Goal: Information Seeking & Learning: Learn about a topic

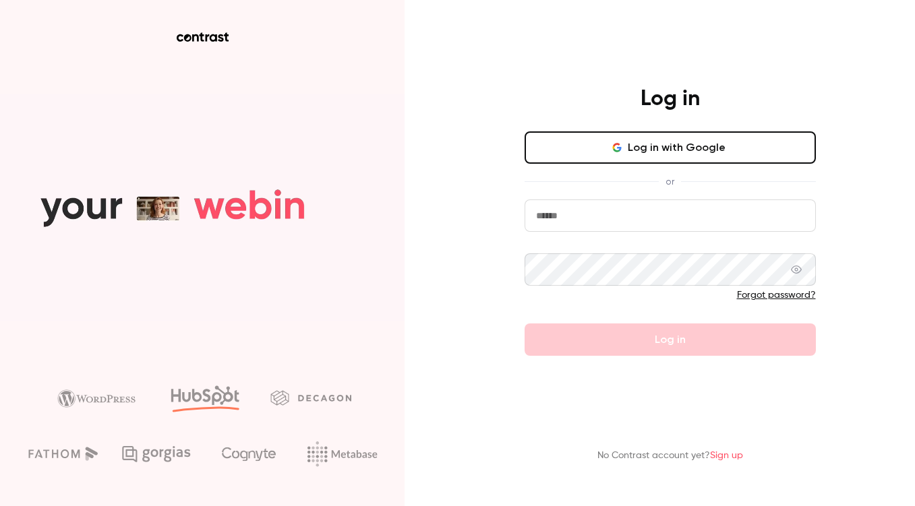
click at [539, 216] on input "email" at bounding box center [669, 216] width 291 height 32
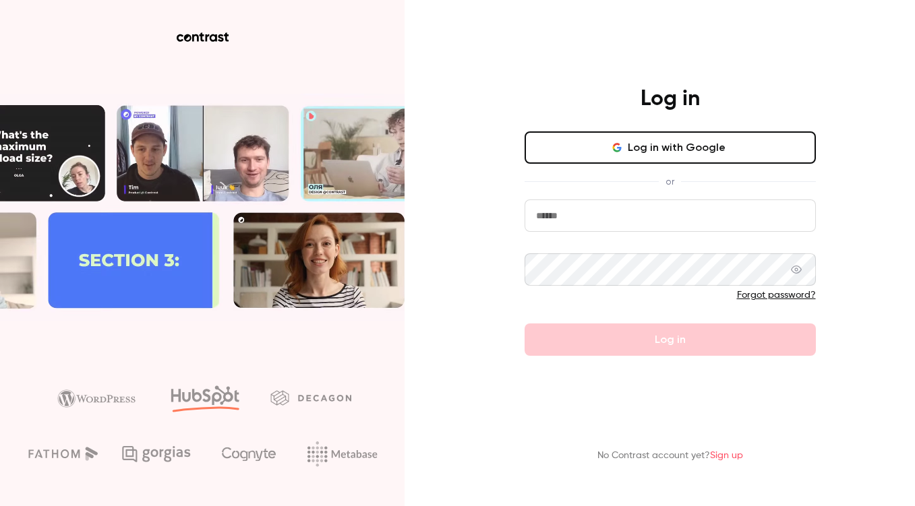
paste input "**********"
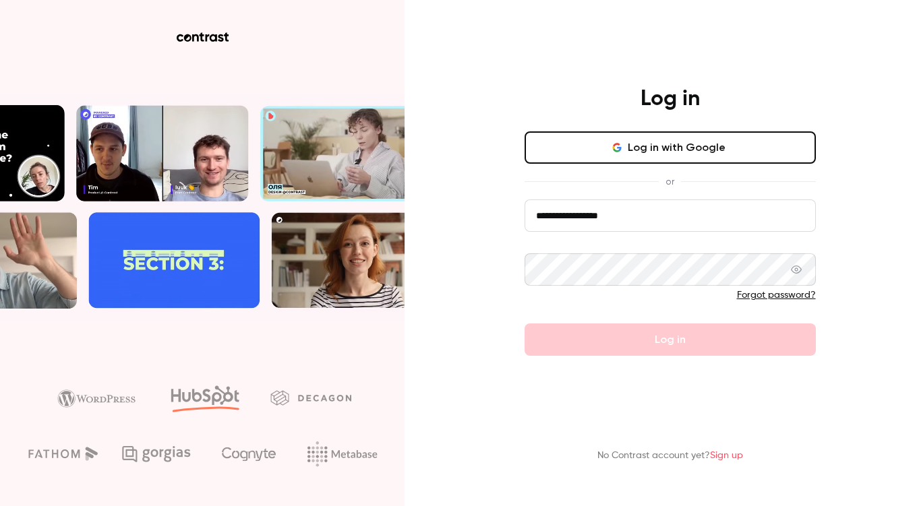
type input "**********"
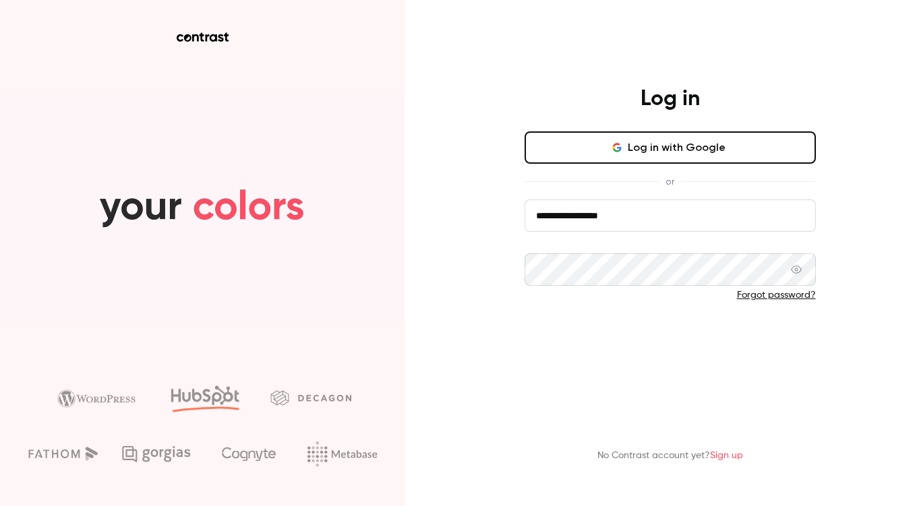
click at [580, 355] on button "Log in" at bounding box center [669, 340] width 291 height 32
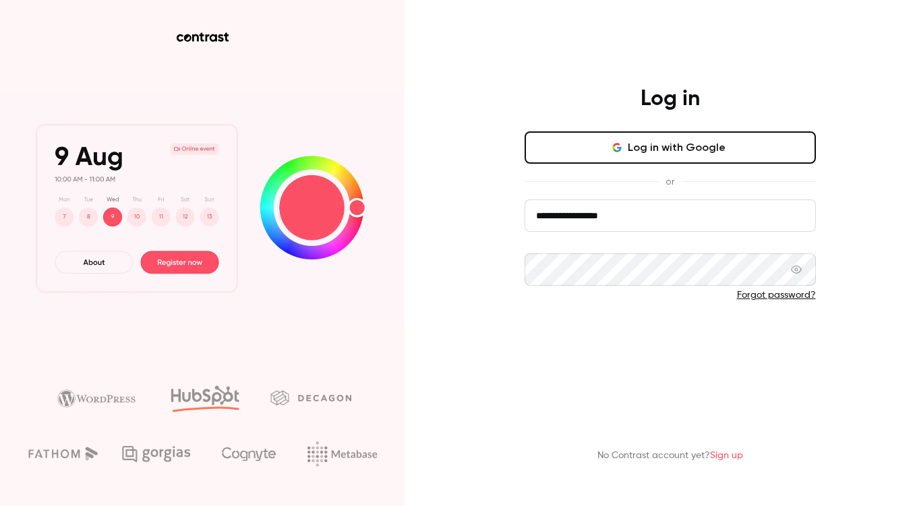
click at [592, 355] on button "Log in" at bounding box center [669, 340] width 291 height 32
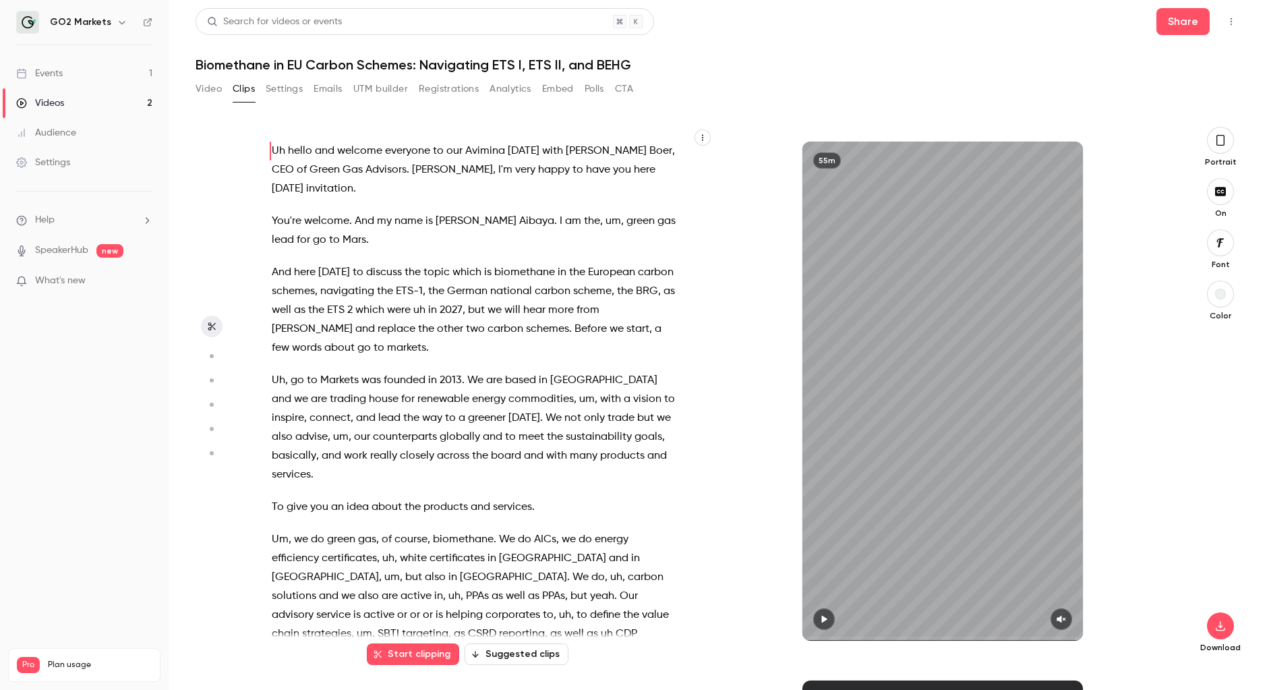
click at [692, 326] on div "Uh hello and welcome everyone to our Avimina [DATE] with [PERSON_NAME] , CEO of…" at bounding box center [481, 397] width 452 height 514
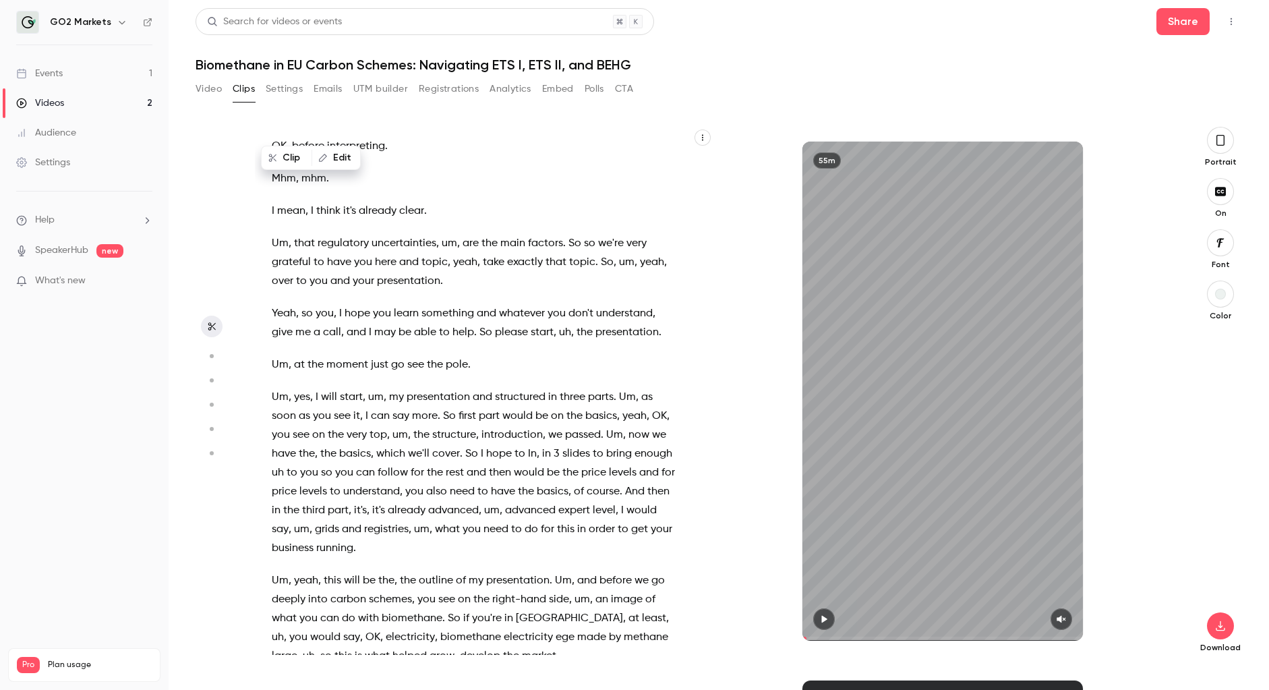
scroll to position [8596, 0]
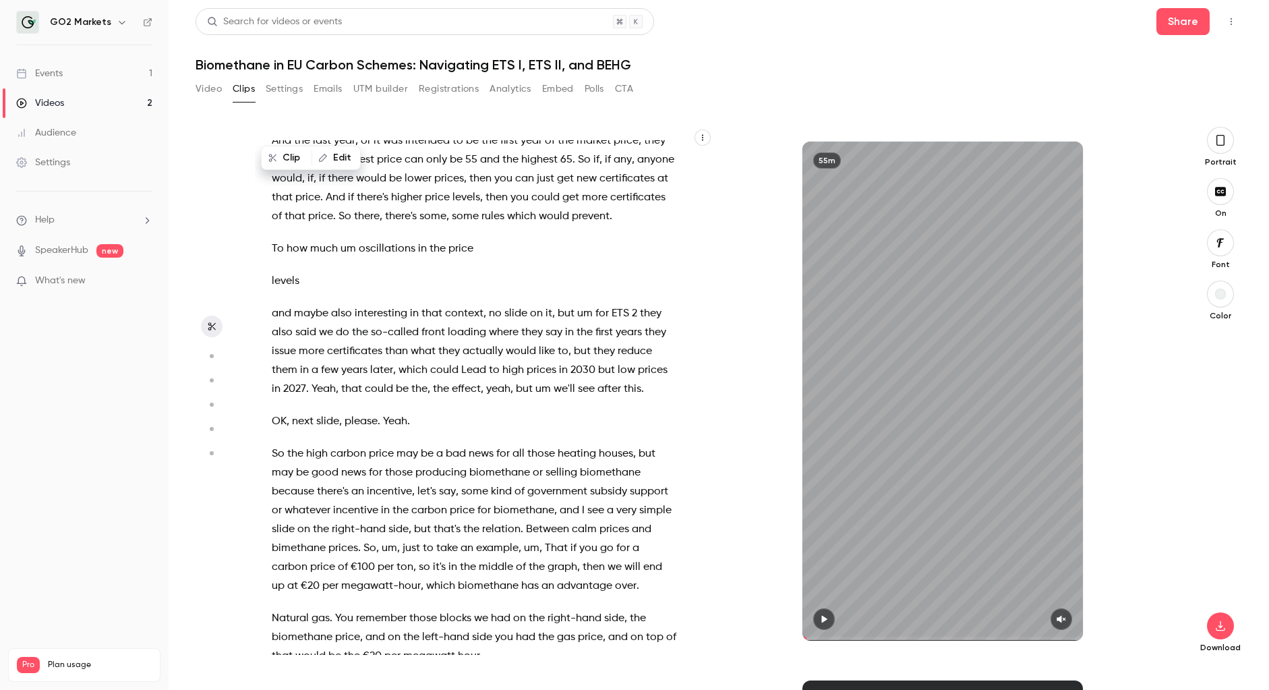
click at [684, 375] on div "Uh hello and welcome everyone to our Avimina [DATE] with [PERSON_NAME] , CEO of…" at bounding box center [481, 397] width 452 height 514
click at [613, 506] on p "Natural gas . You remember those blocks we had on the right-hand side , the bio…" at bounding box center [474, 637] width 404 height 57
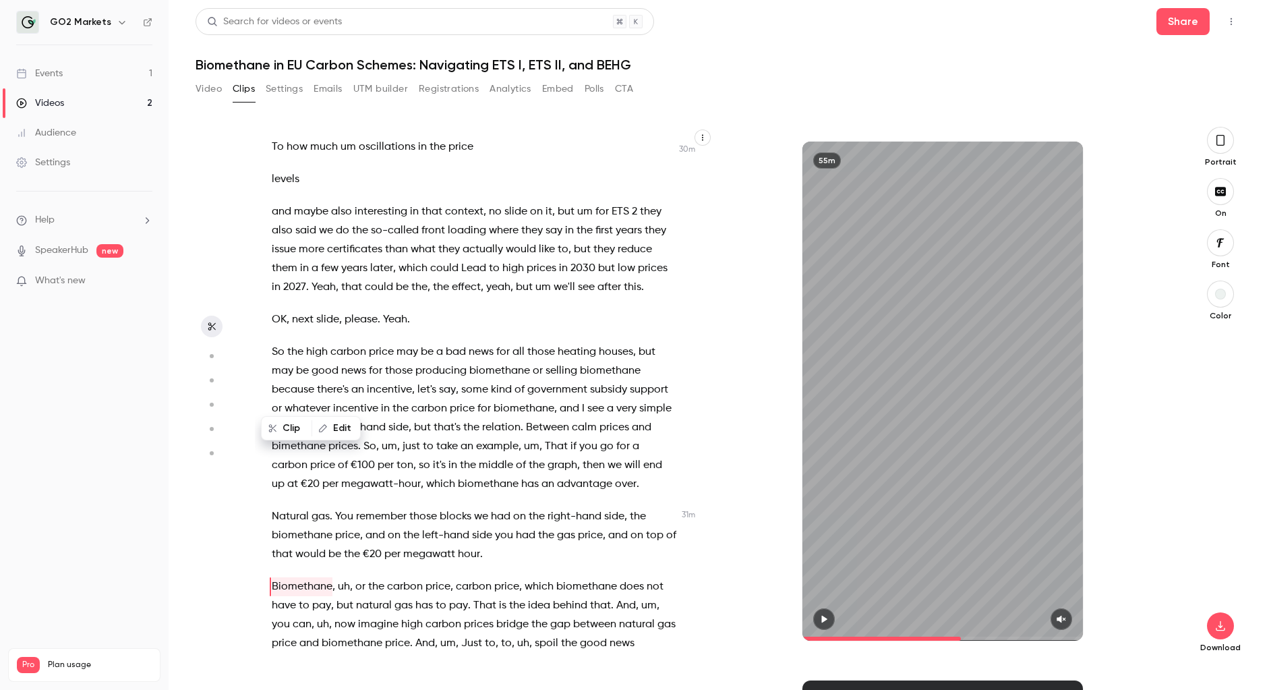
scroll to position [8698, 0]
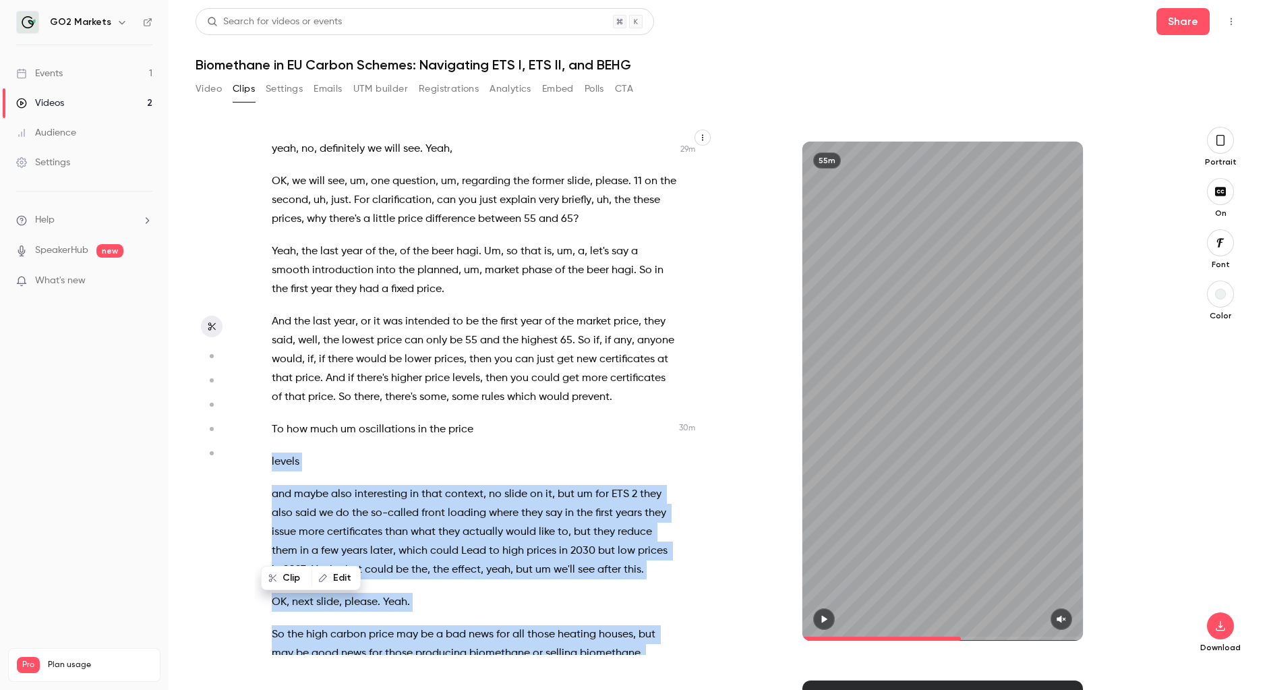
drag, startPoint x: 385, startPoint y: 212, endPoint x: 371, endPoint y: 123, distance: 90.1
click at [371, 123] on div "Uh hello and welcome everyone to our Avimina [DATE] with [PERSON_NAME] , CEO of…" at bounding box center [718, 397] width 1046 height 584
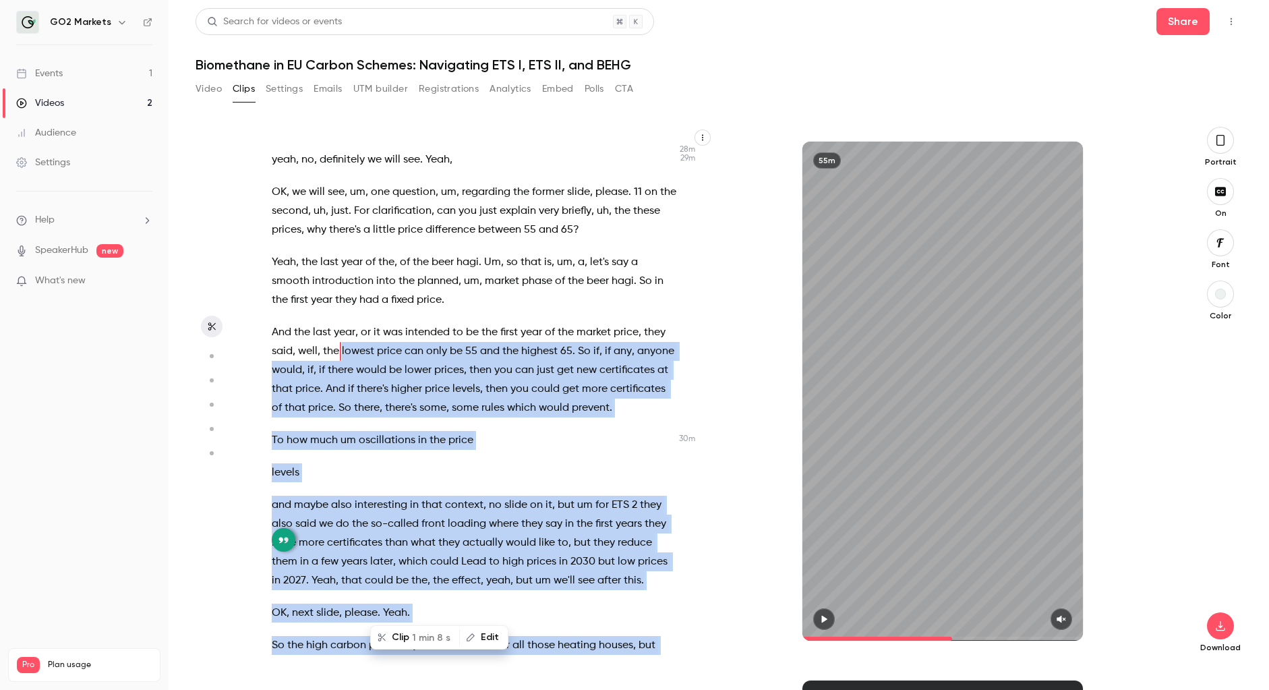
scroll to position [8170, 0]
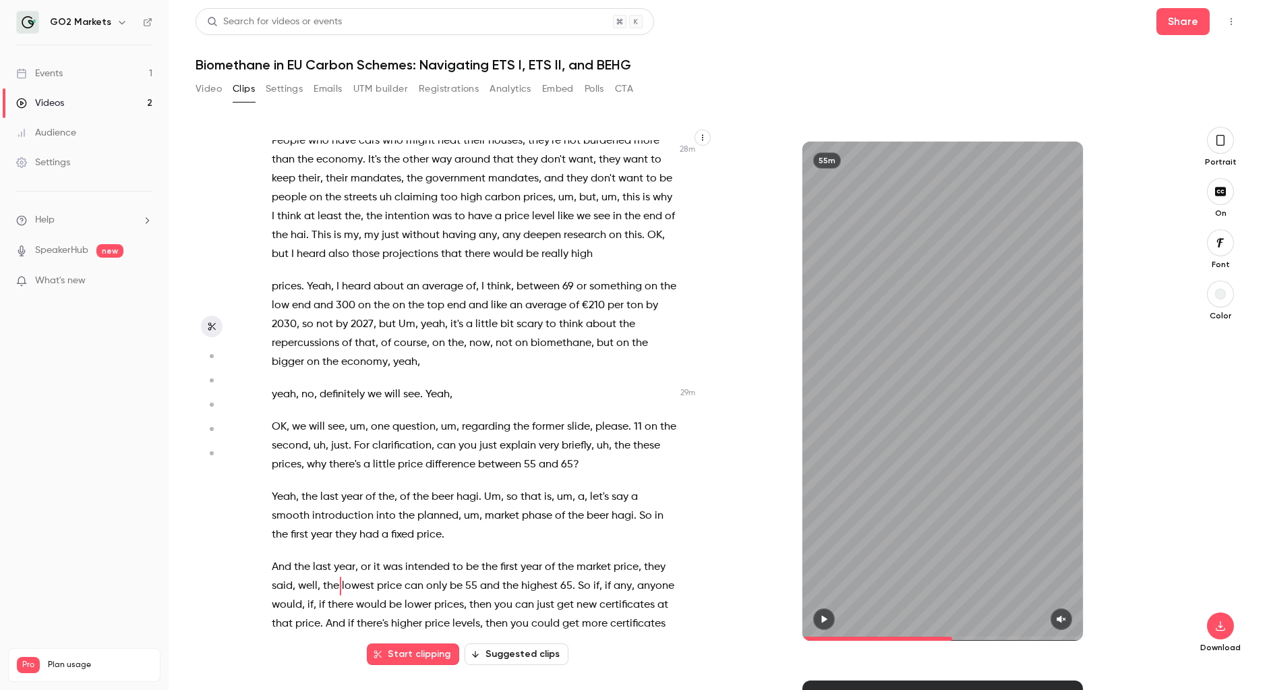
scroll to position [8596, 0]
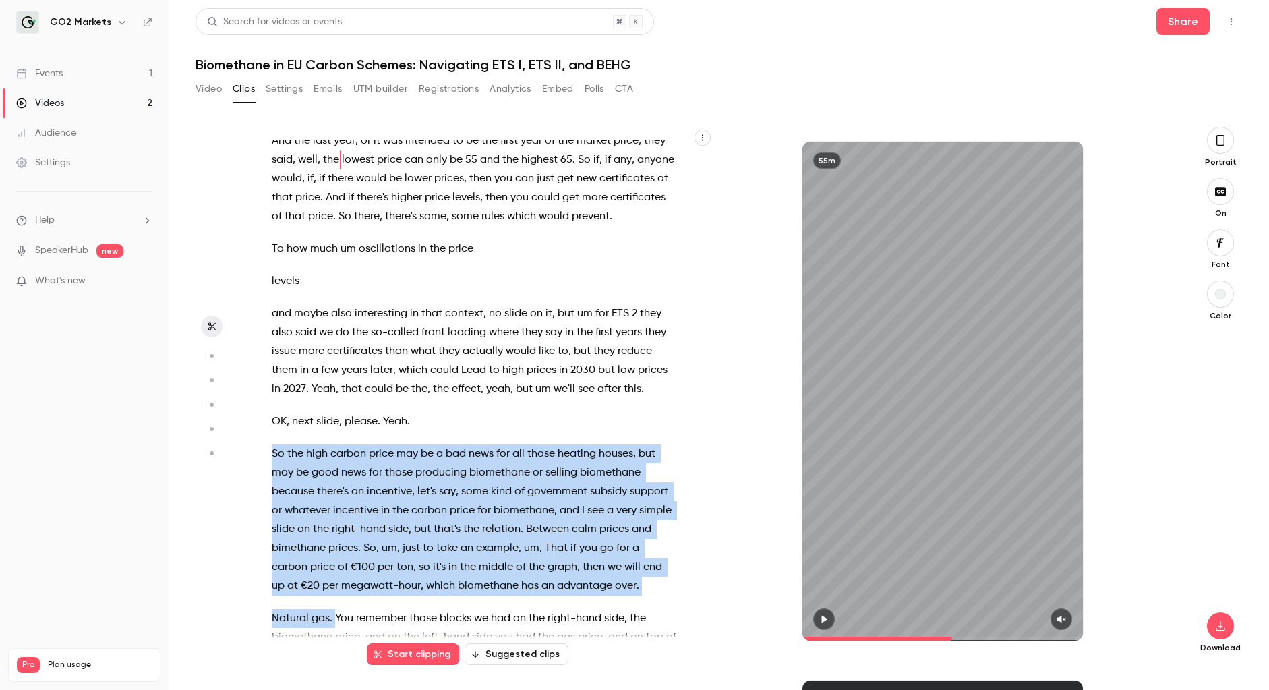
drag, startPoint x: 273, startPoint y: 262, endPoint x: 334, endPoint y: 430, distance: 178.5
click at [334, 430] on div "Uh hello and welcome everyone to our Avimina [DATE] with [PERSON_NAME] , CEO of…" at bounding box center [481, 397] width 452 height 514
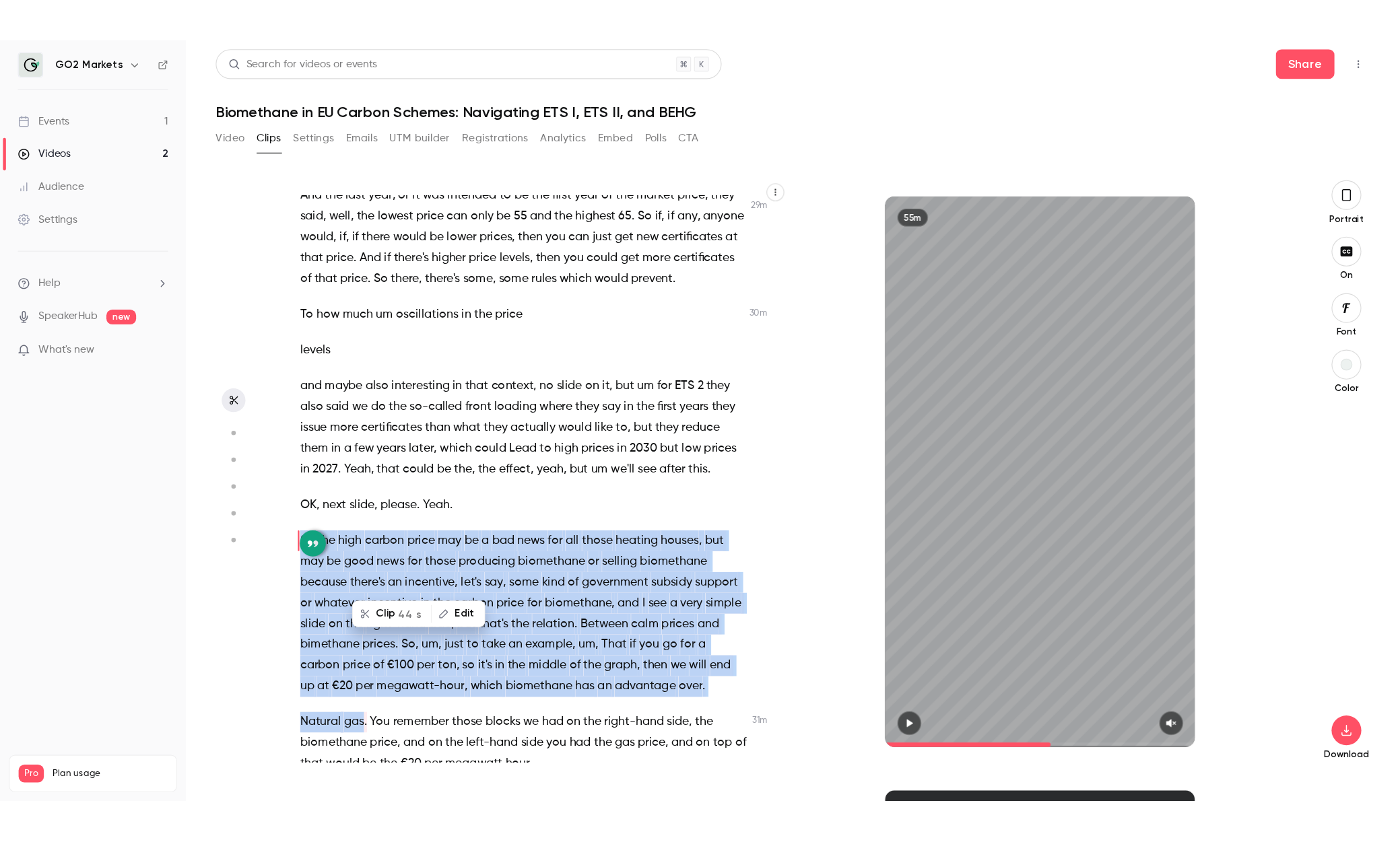
scroll to position [8454, 0]
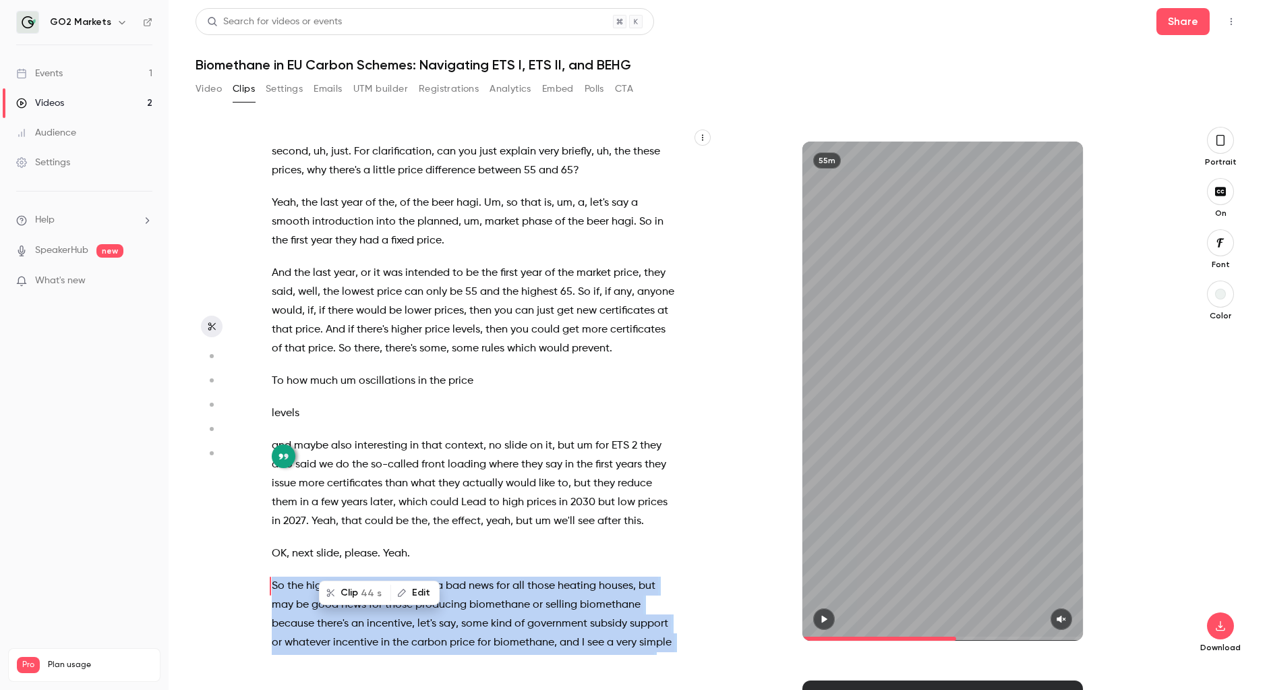
click at [351, 506] on button "Clip 44 s" at bounding box center [354, 593] width 69 height 22
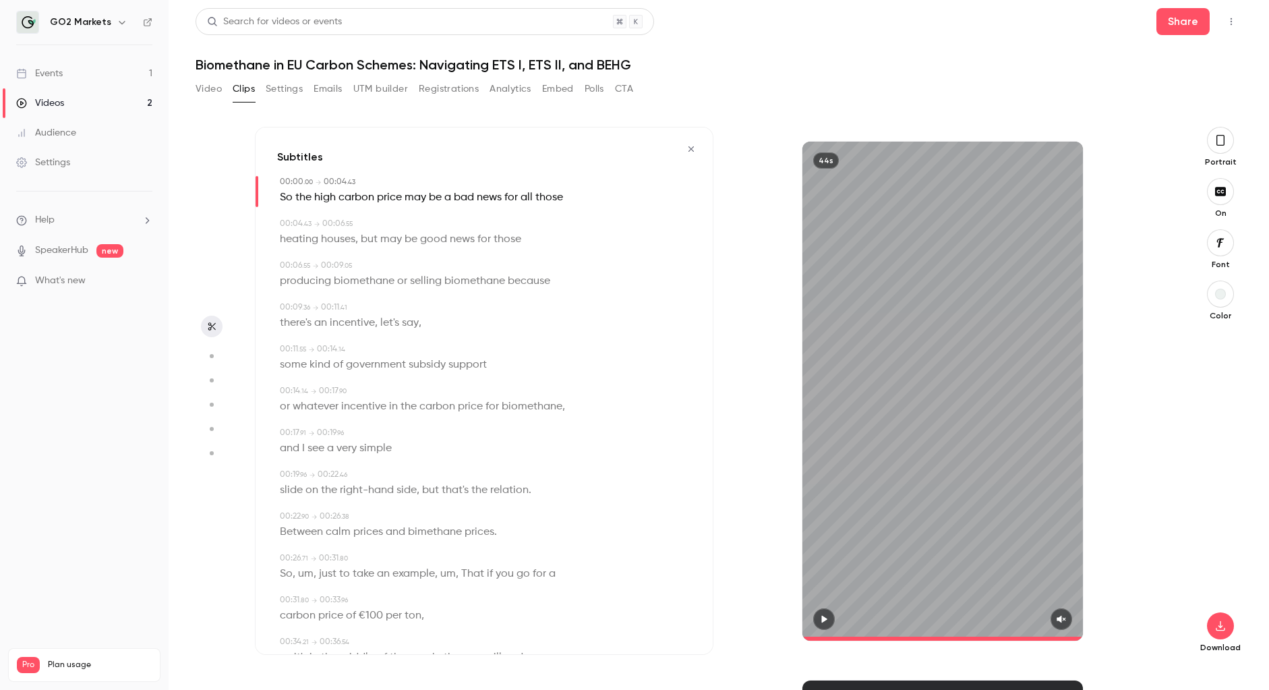
type input "*"
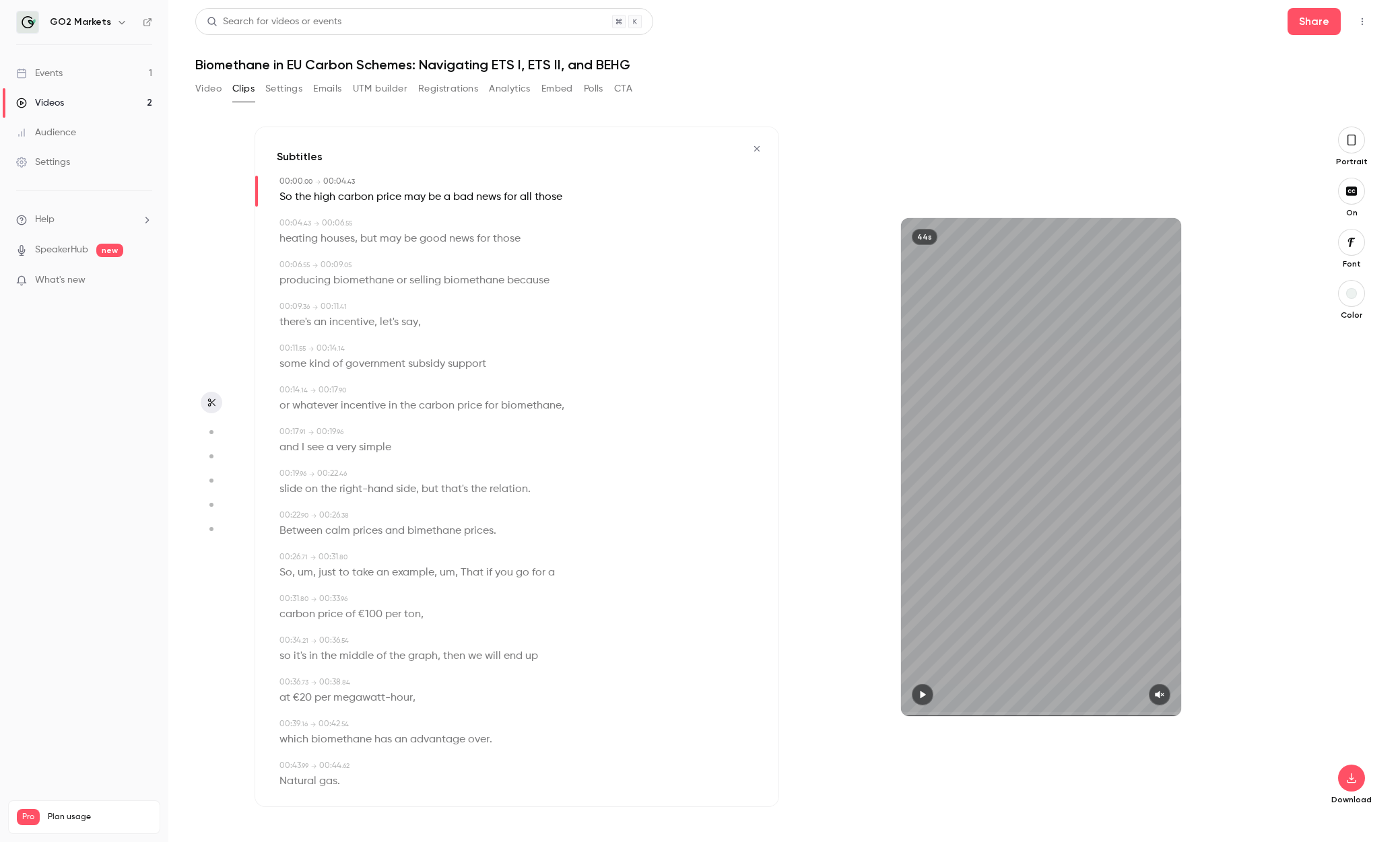
click at [913, 145] on icon "button" at bounding box center [1351, 140] width 11 height 15
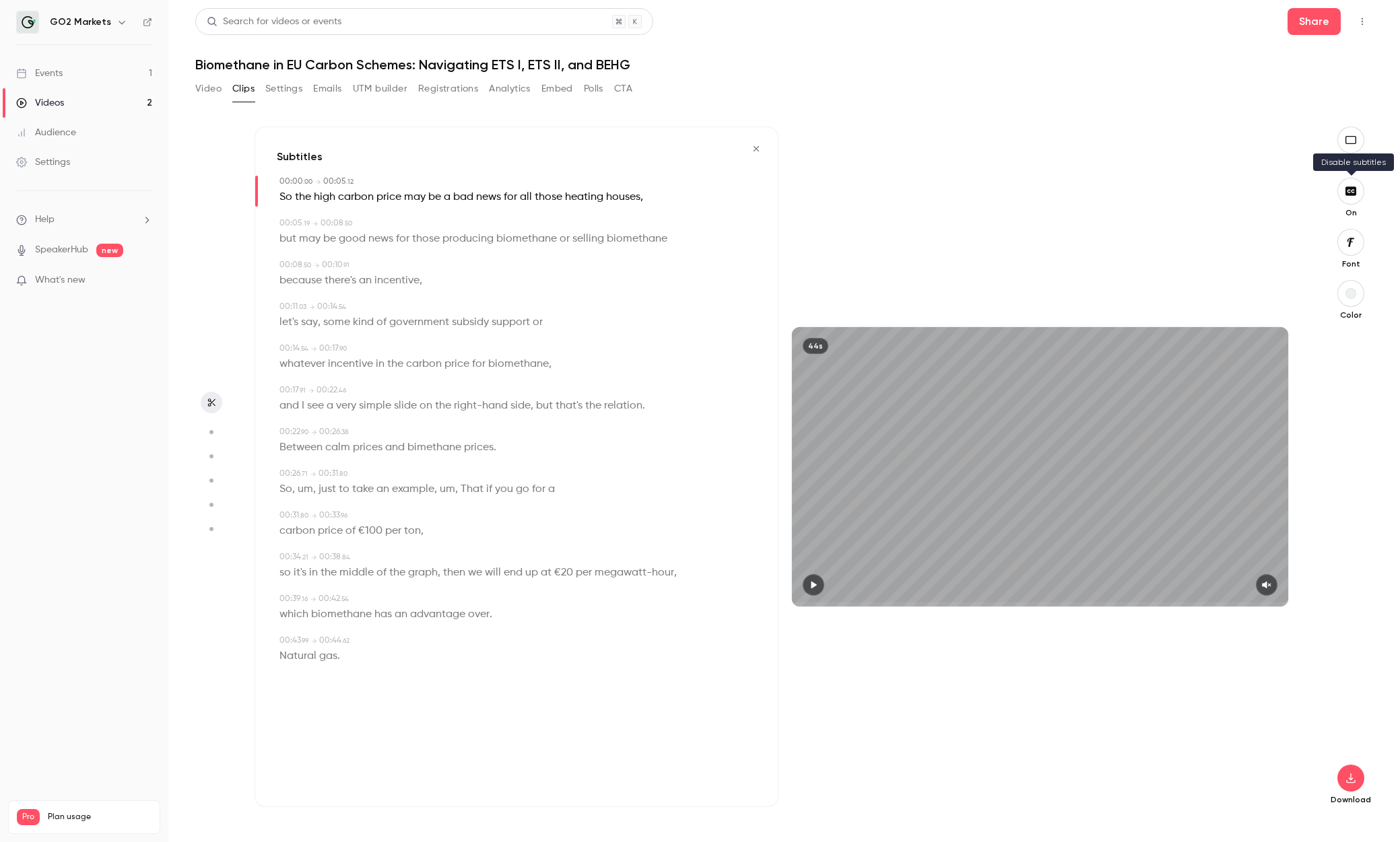
click at [913, 189] on icon "button" at bounding box center [1350, 191] width 11 height 9
click at [913, 246] on icon "button" at bounding box center [1350, 242] width 7 height 9
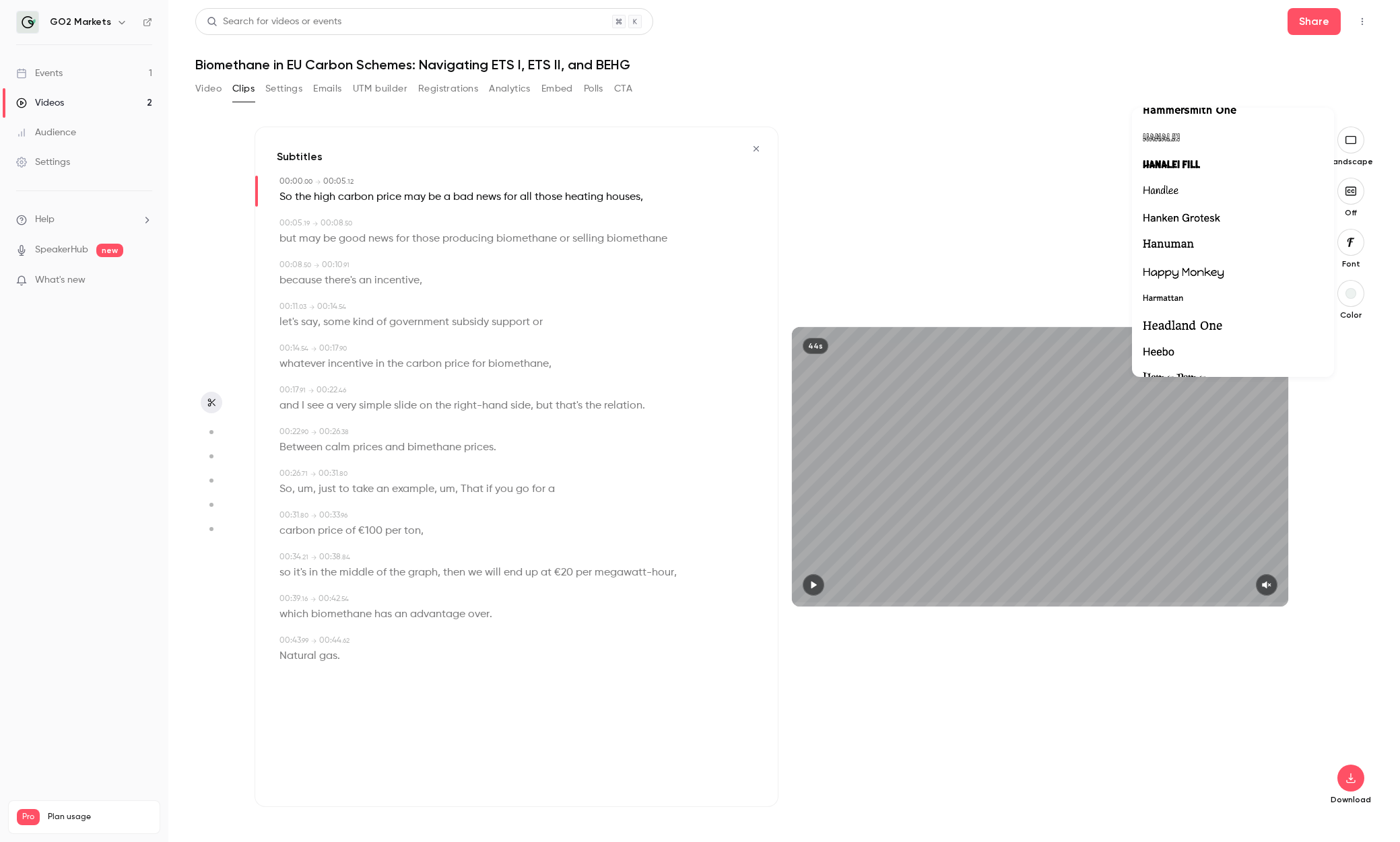
click at [913, 224] on span "Hanken Grotesk" at bounding box center [1181, 219] width 78 height 18
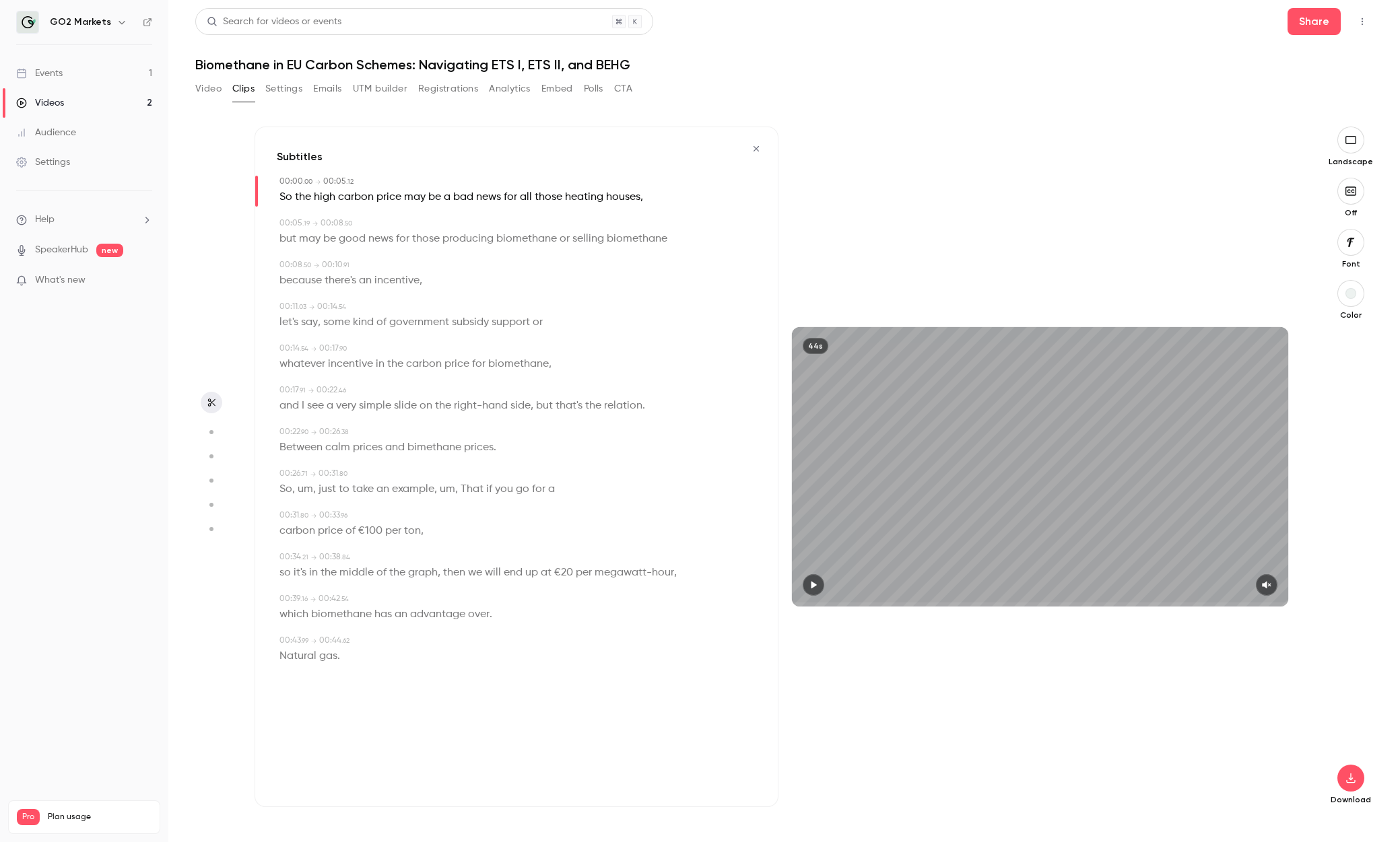
click at [913, 421] on div "Download" at bounding box center [1350, 568] width 44 height 474
click at [913, 299] on div "button" at bounding box center [1350, 294] width 11 height 11
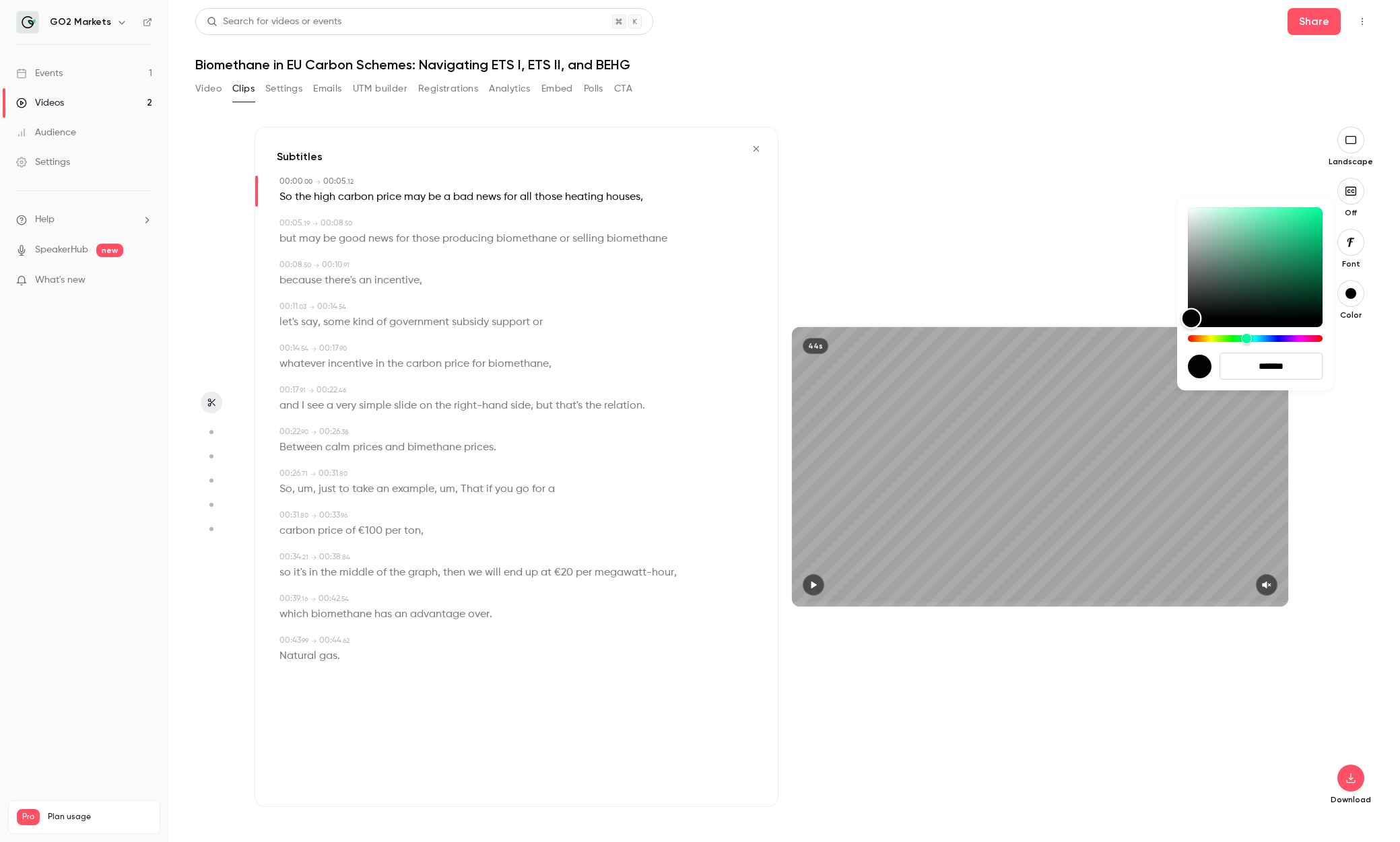
type input "*******"
drag, startPoint x: 1193, startPoint y: 214, endPoint x: 1188, endPoint y: 332, distance: 118.1
click at [913, 332] on div at bounding box center [1254, 275] width 135 height 135
click at [913, 296] on div at bounding box center [700, 421] width 1400 height 842
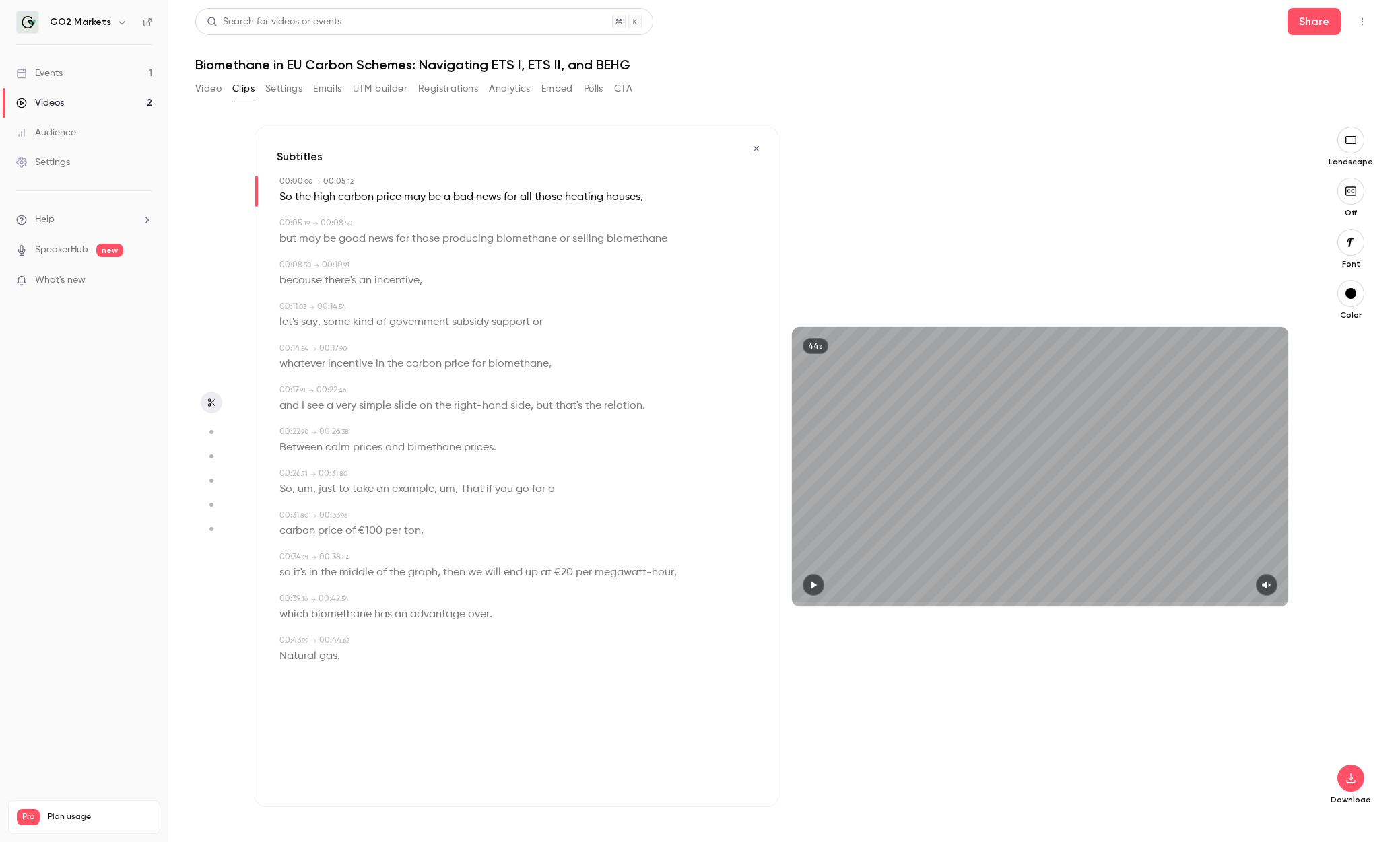
click at [913, 430] on div "Download" at bounding box center [1350, 568] width 44 height 474
click at [913, 505] on button "button" at bounding box center [1350, 778] width 27 height 27
click at [913, 505] on span "High quality requires longer processing" at bounding box center [1249, 765] width 154 height 13
click at [234, 92] on button "Clips" at bounding box center [244, 89] width 22 height 22
click at [208, 88] on button "Video" at bounding box center [208, 89] width 26 height 22
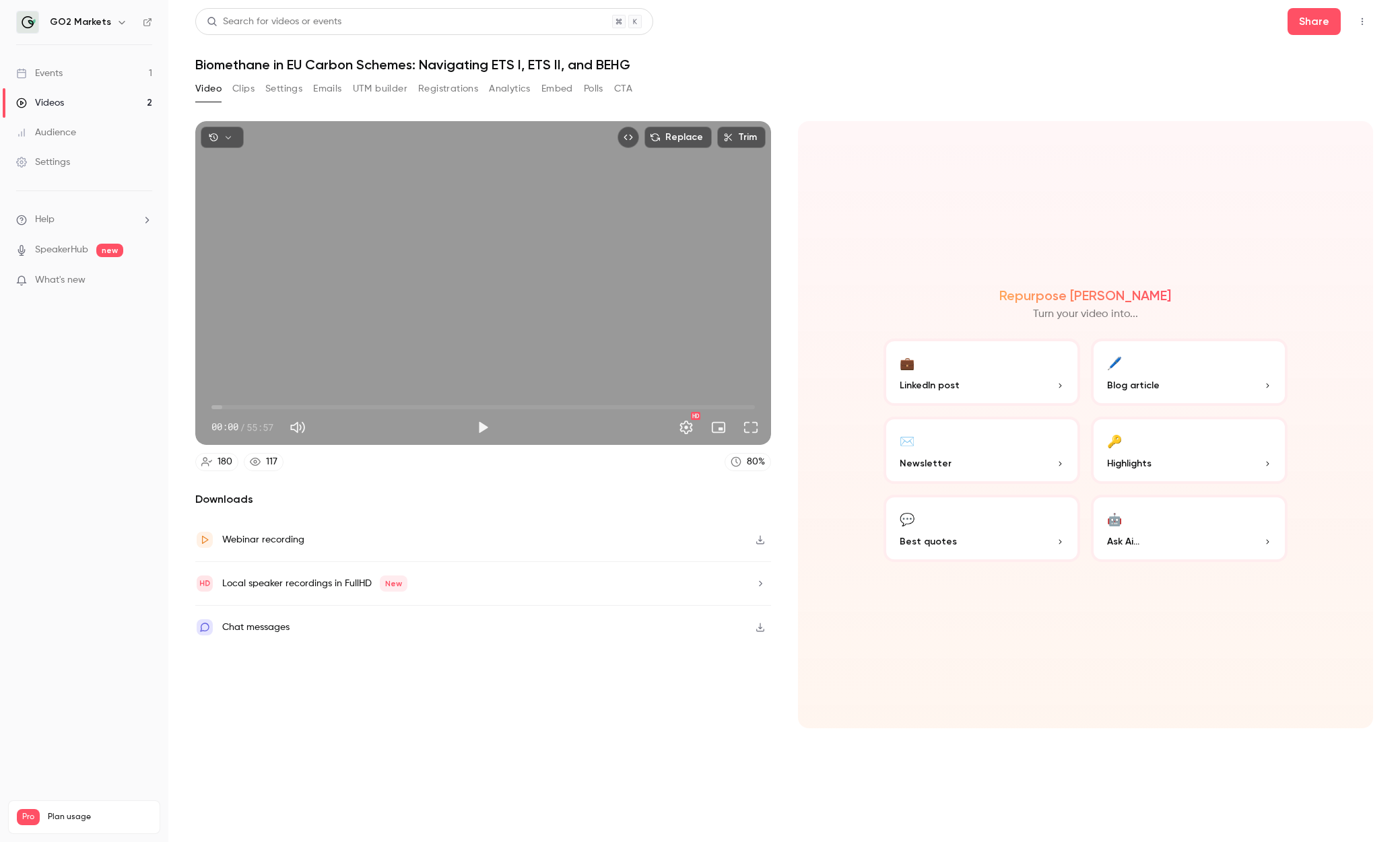
click at [240, 84] on button "Clips" at bounding box center [244, 89] width 22 height 22
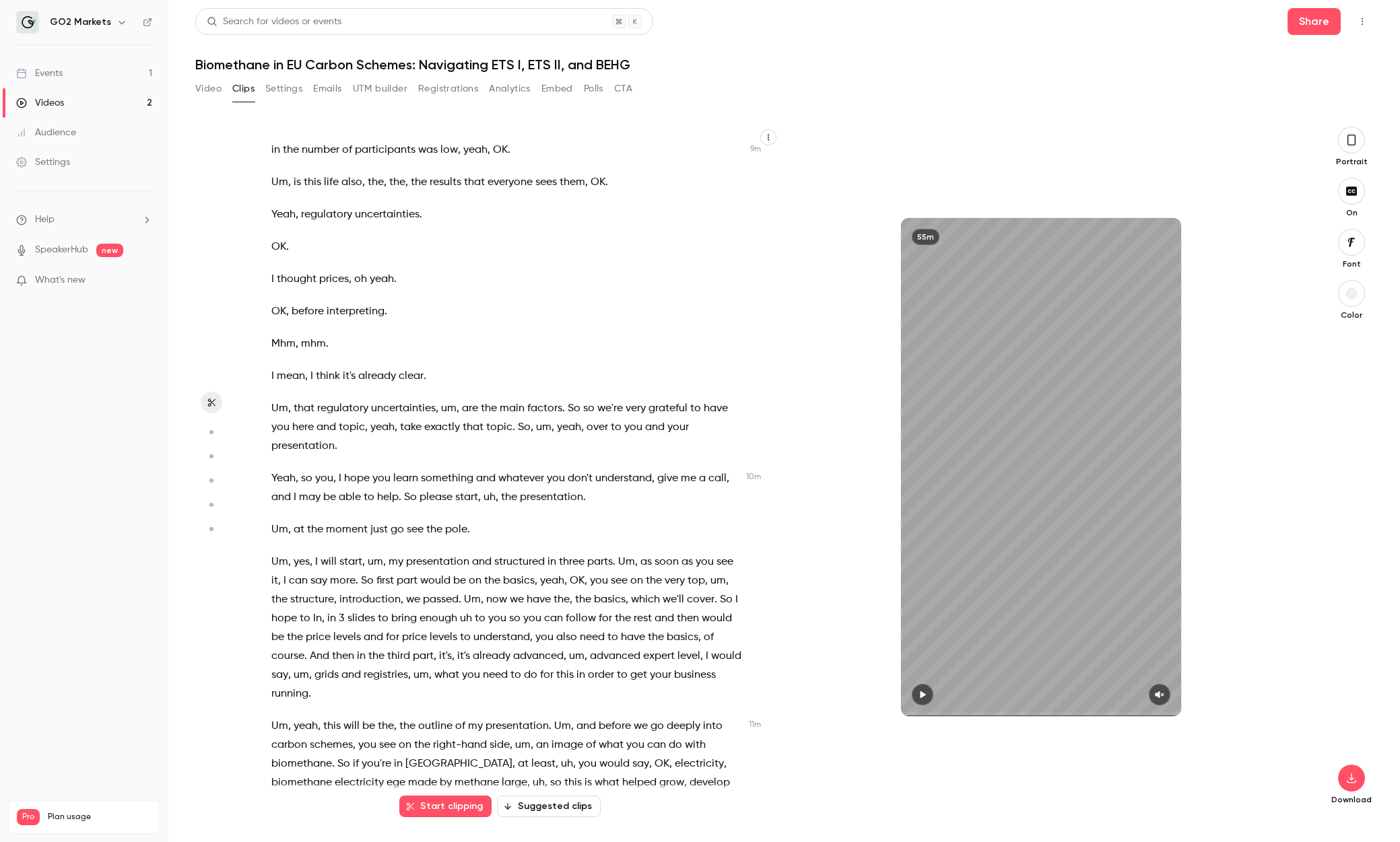
scroll to position [2390, 0]
click at [274, 505] on span "Um" at bounding box center [280, 558] width 17 height 19
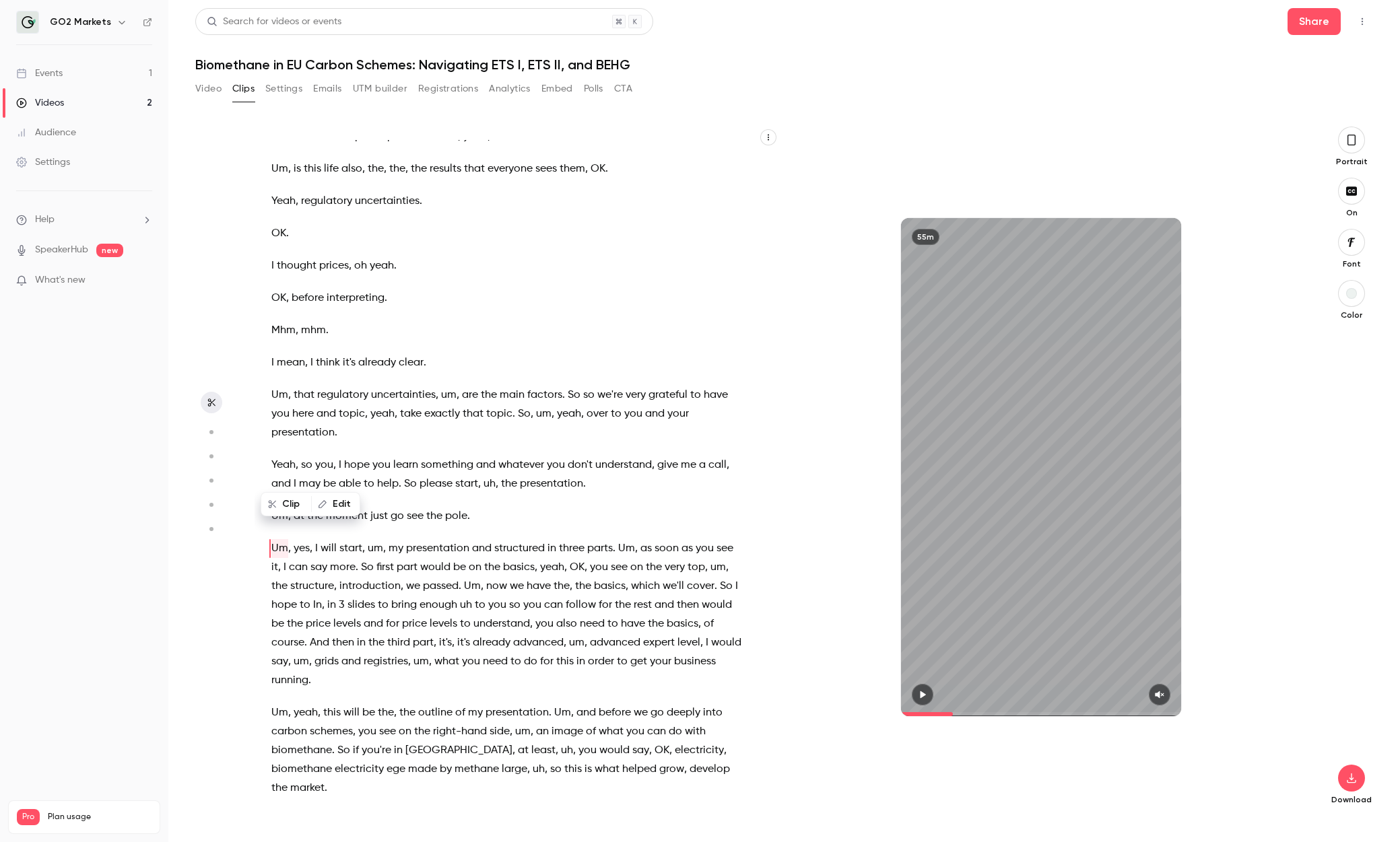
click at [913, 505] on button "button" at bounding box center [923, 695] width 22 height 22
type input "*****"
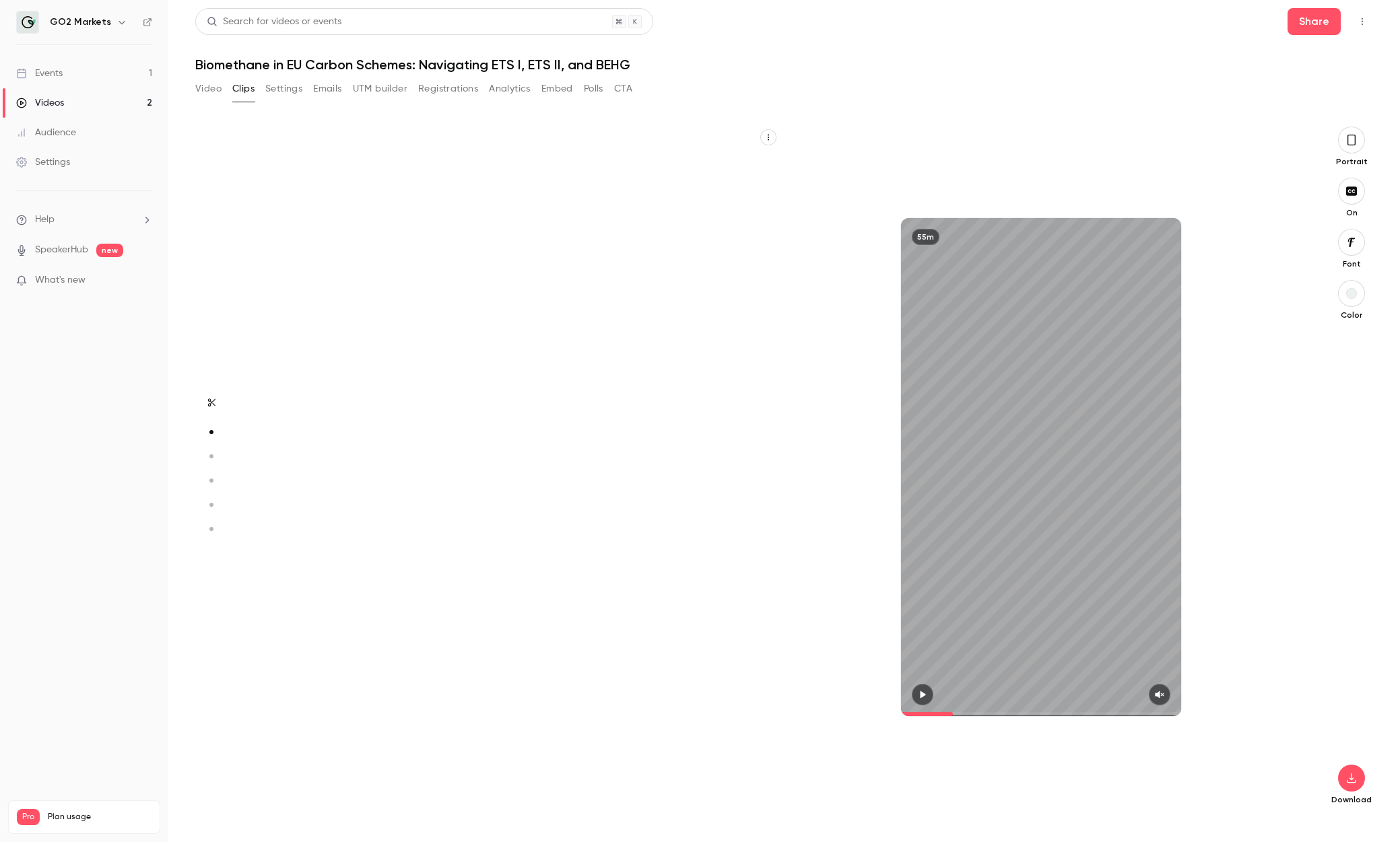
type input "*****"
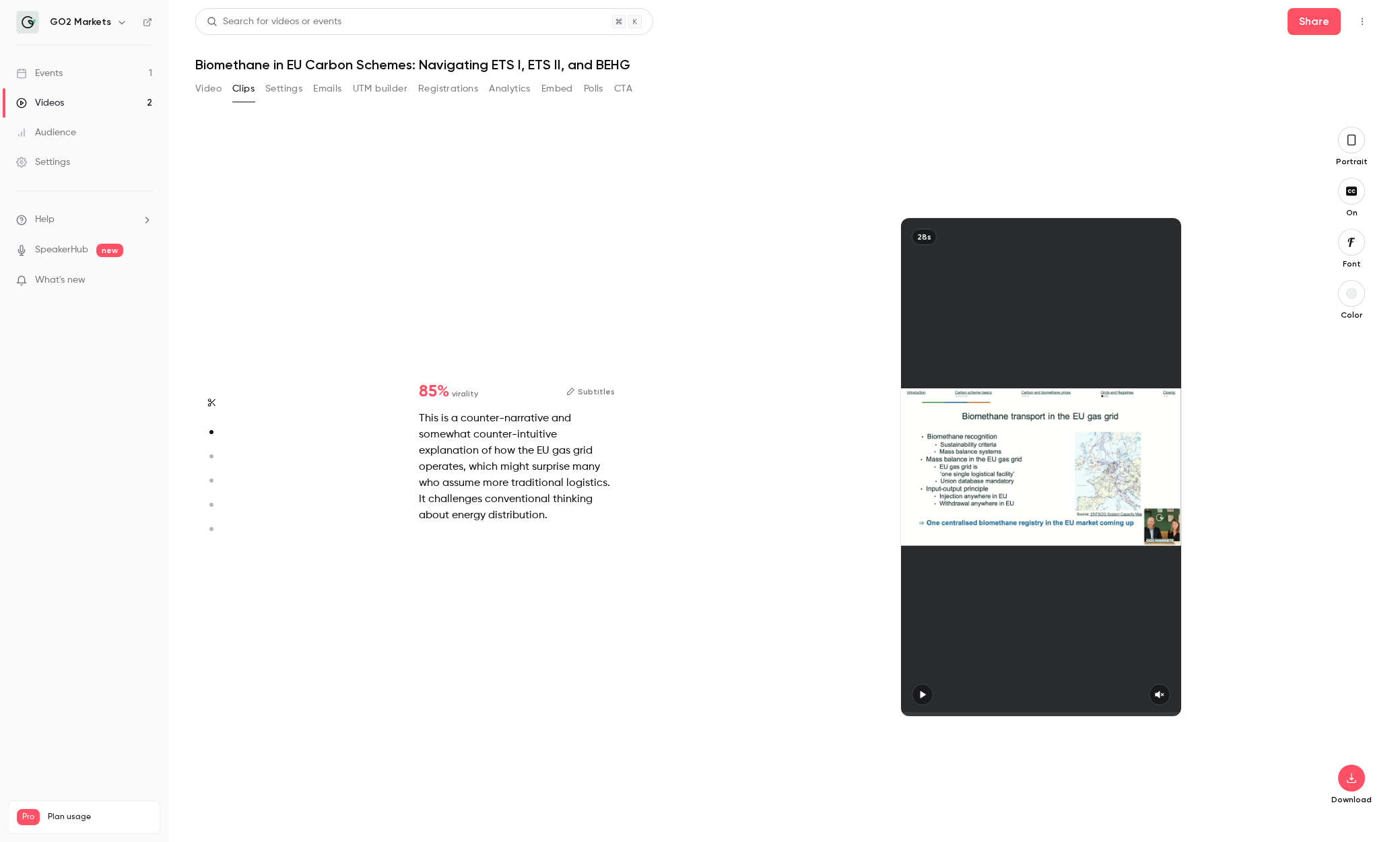
scroll to position [0, 0]
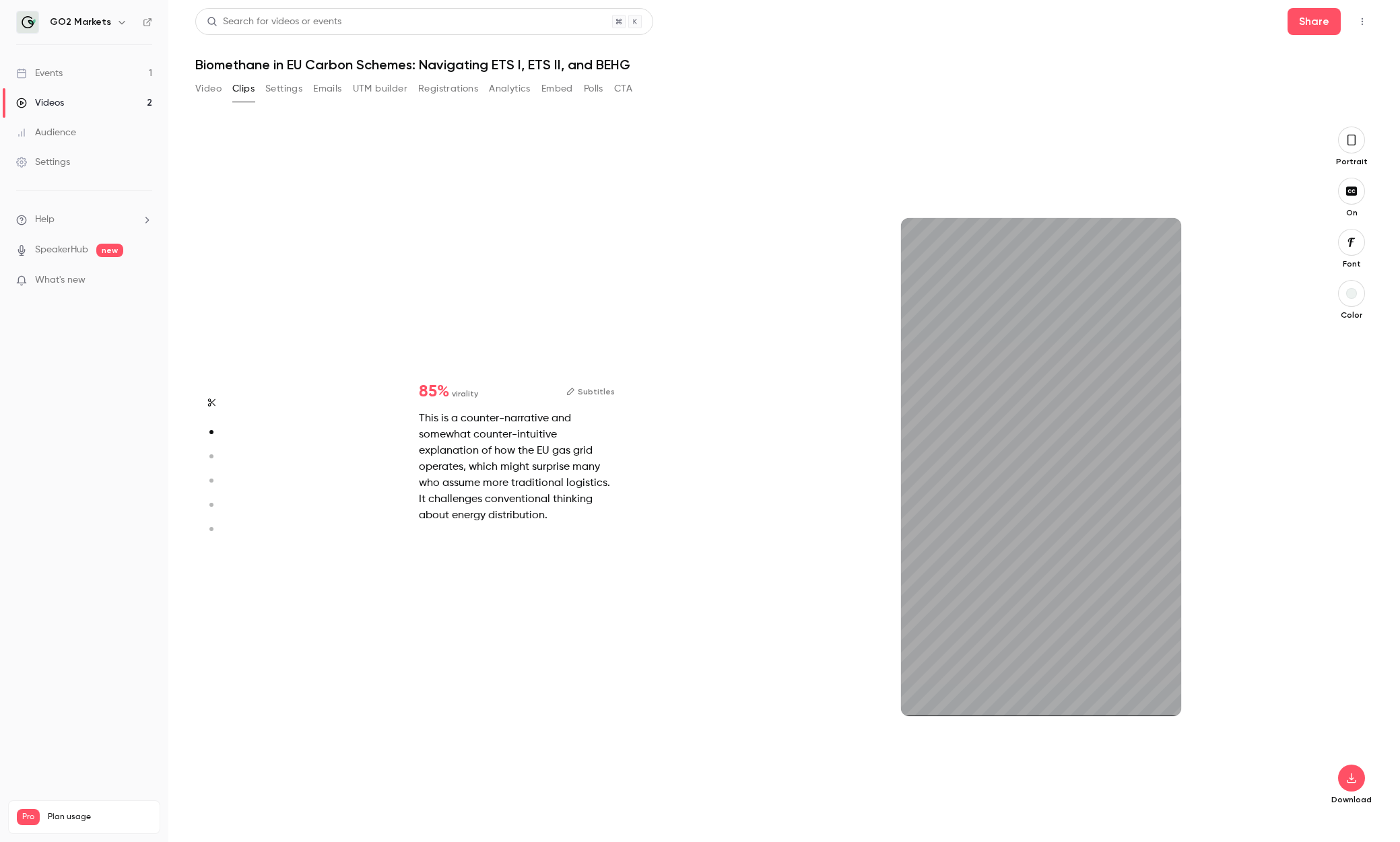
type input "***"
type input "*****"
type input "***"
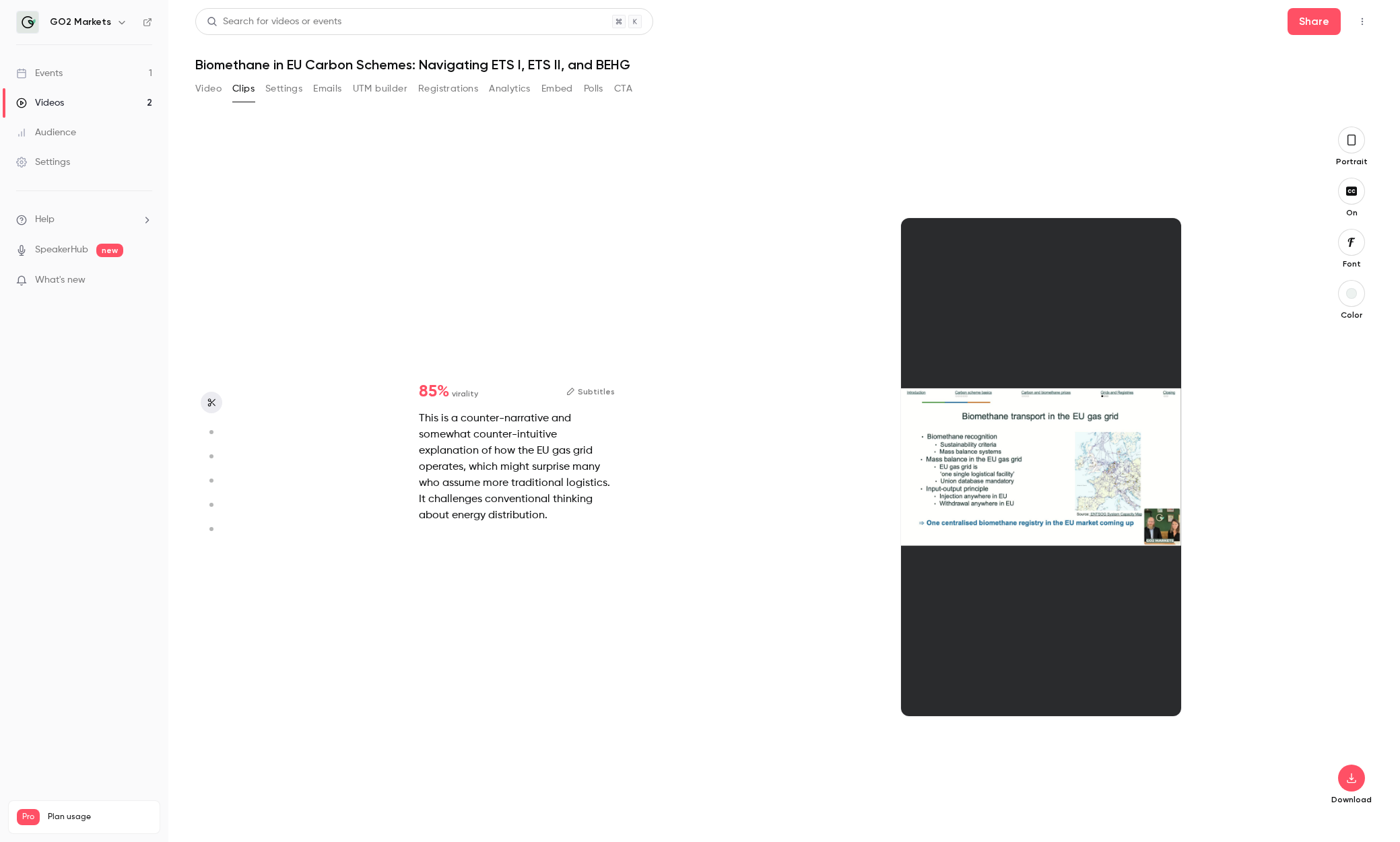
type input "*****"
type input "*"
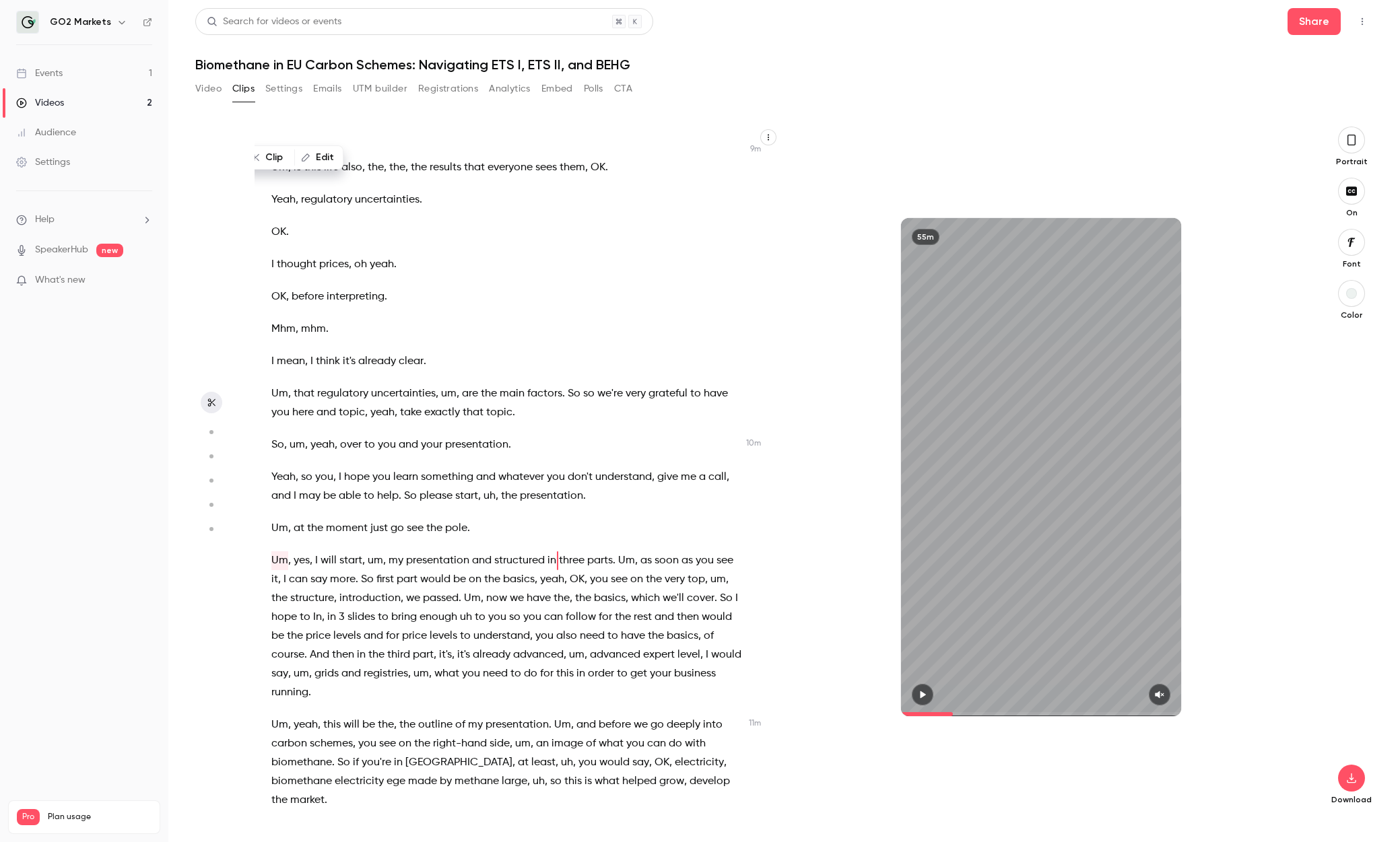
scroll to position [2414, 0]
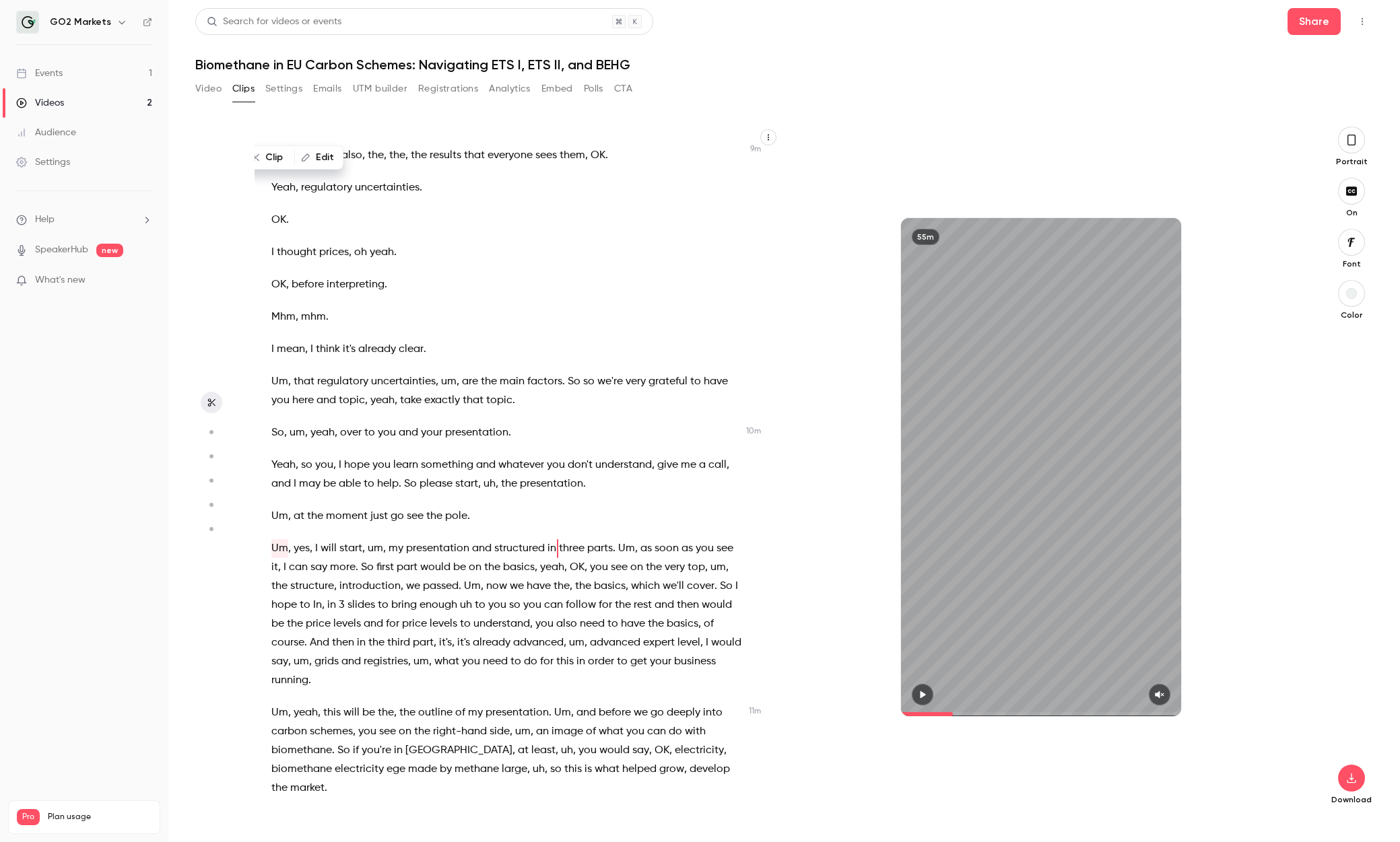
click at [913, 505] on icon "button" at bounding box center [1158, 694] width 9 height 7
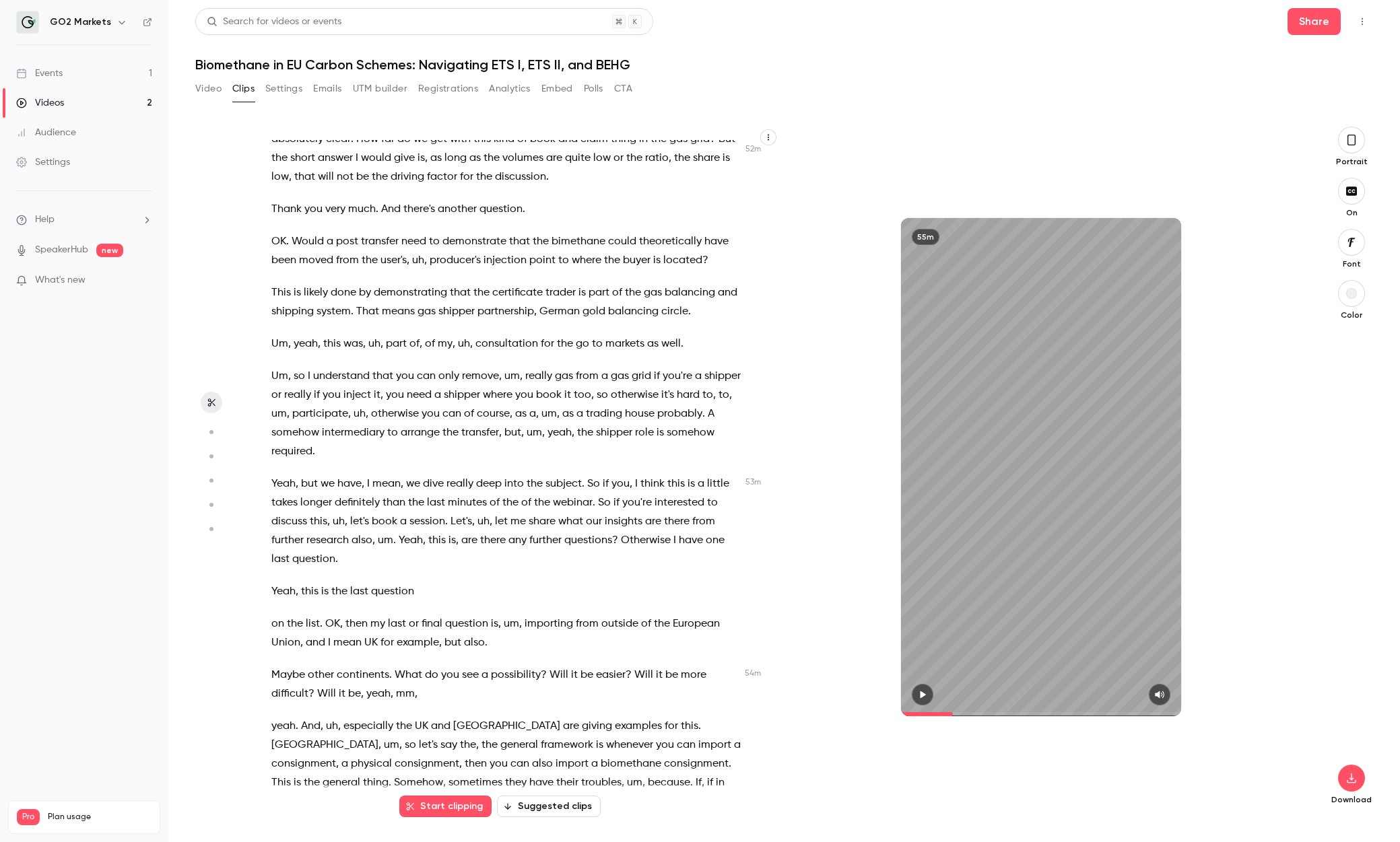
scroll to position [13591, 0]
click at [276, 505] on span "Maybe" at bounding box center [289, 672] width 34 height 19
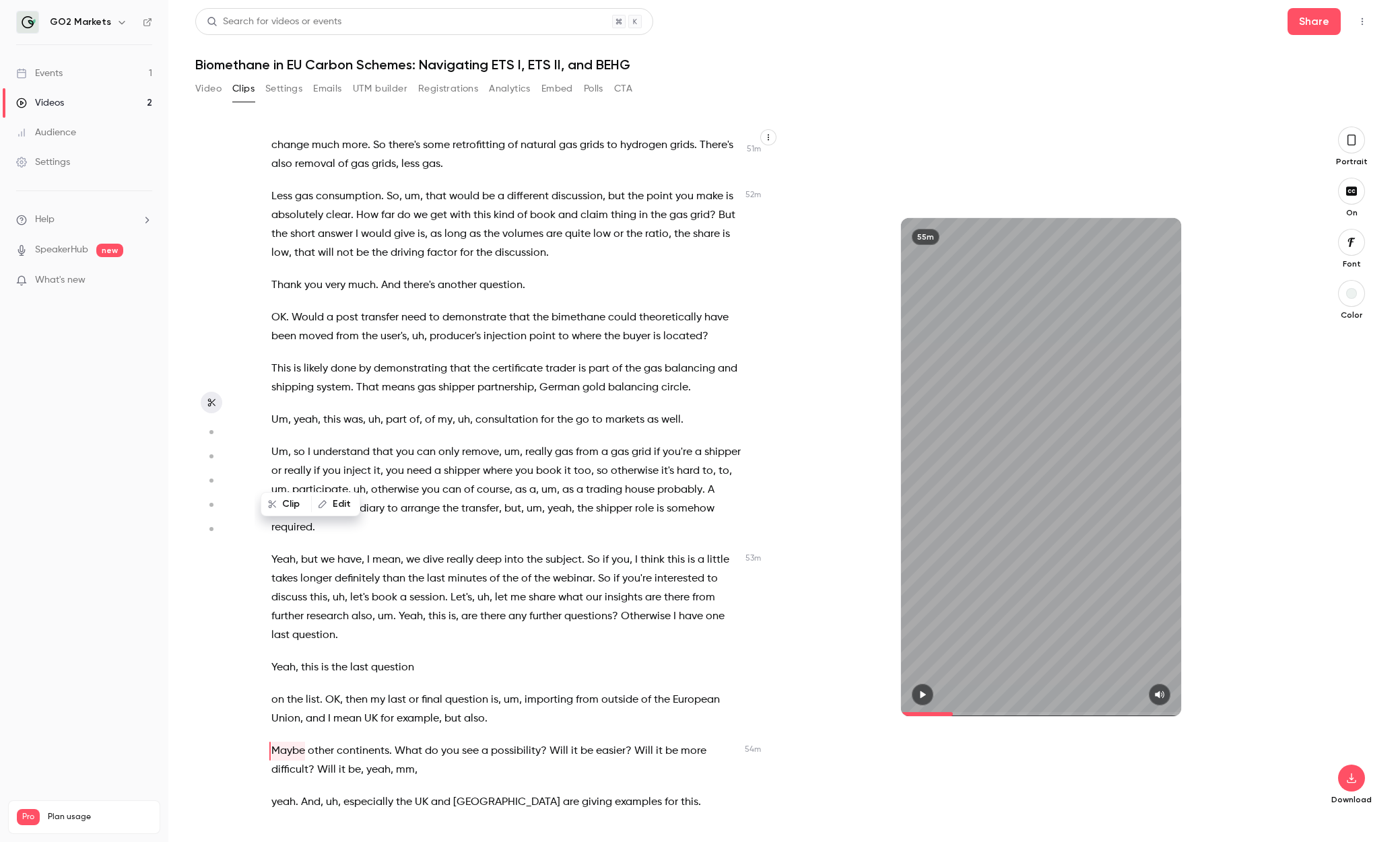
scroll to position [13508, 0]
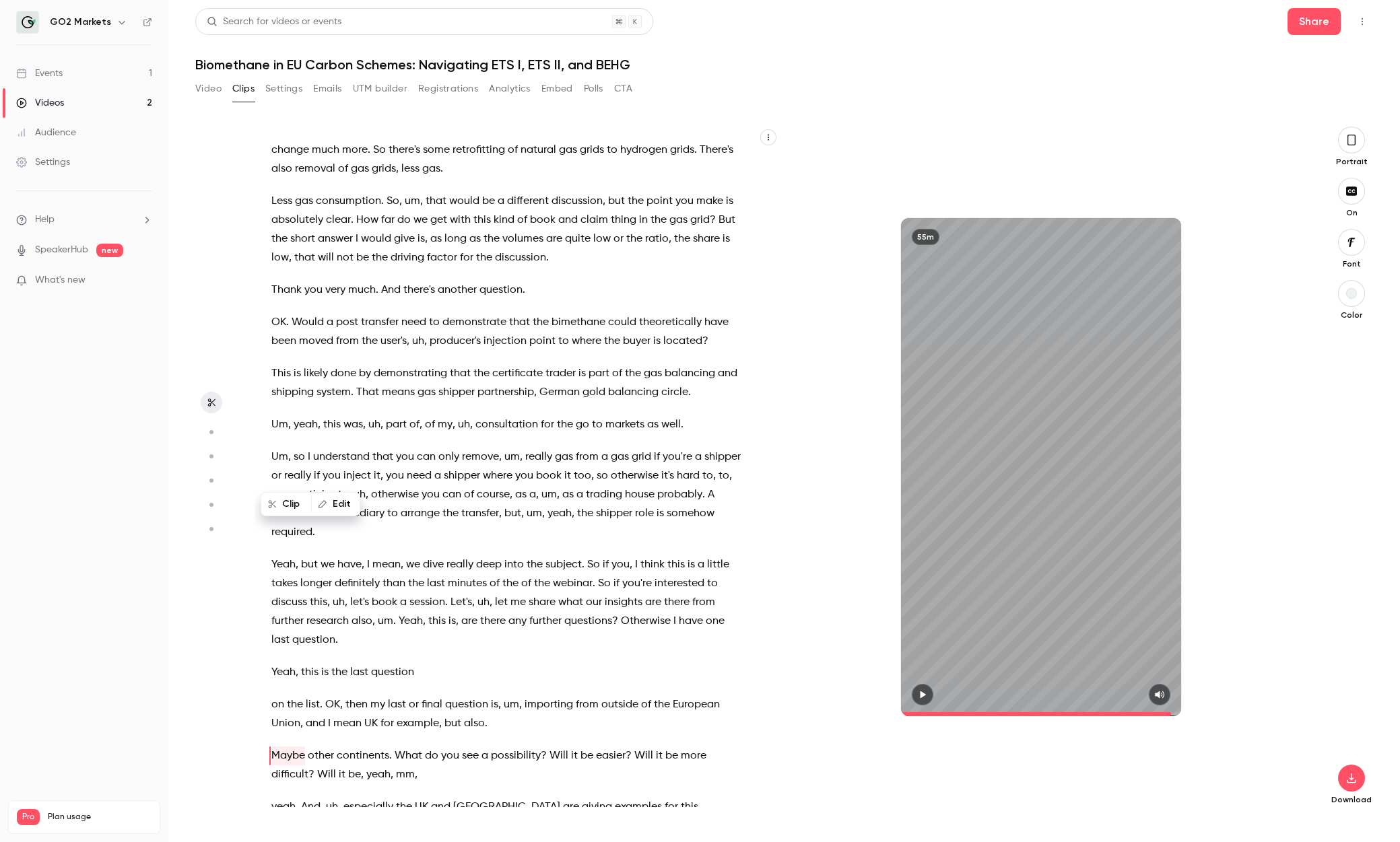
click at [272, 505] on span "Yeah" at bounding box center [284, 672] width 24 height 19
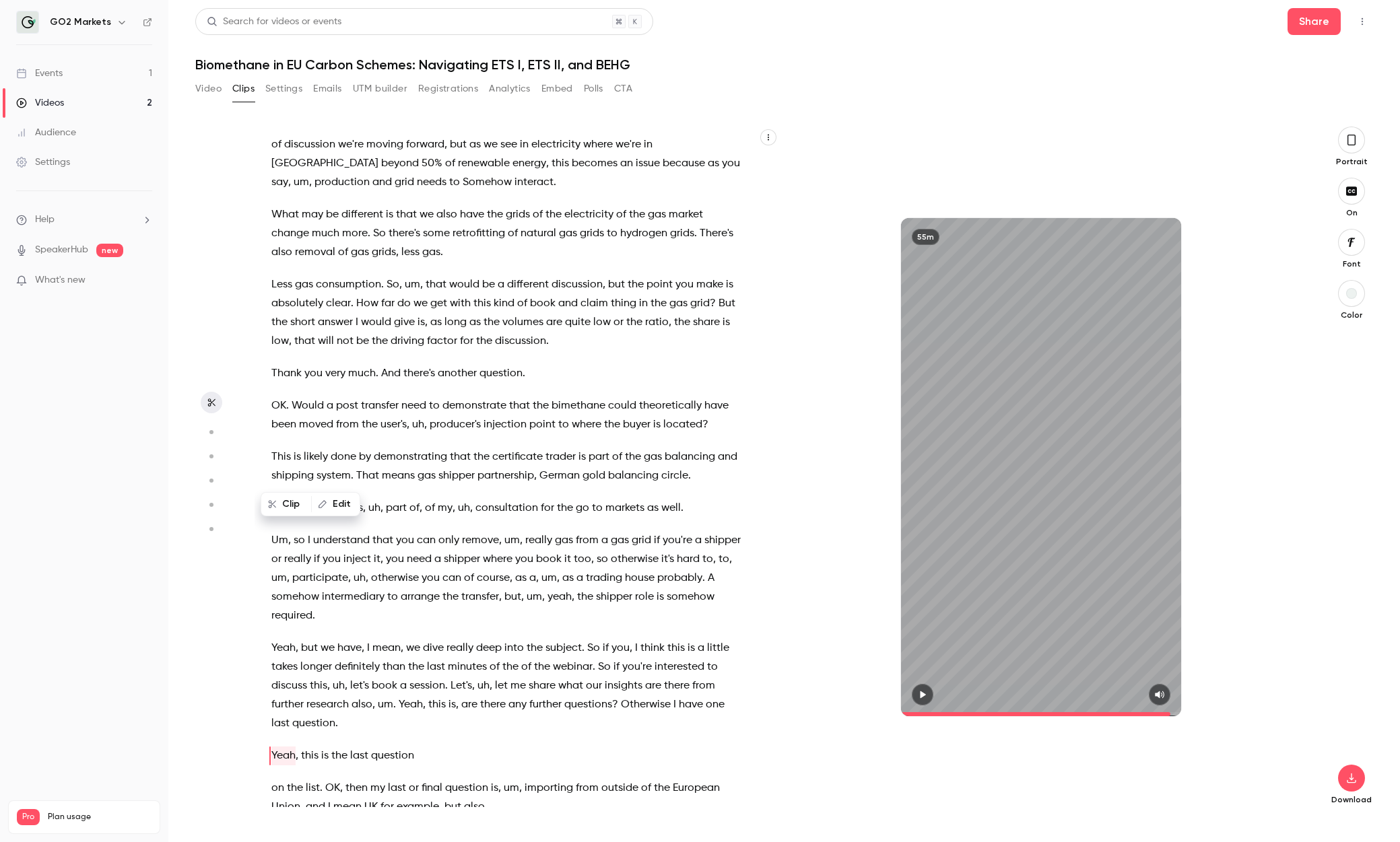
click at [502, 505] on p "on the list . OK , then my last or final question is , um , importing from outs…" at bounding box center [506, 798] width 470 height 38
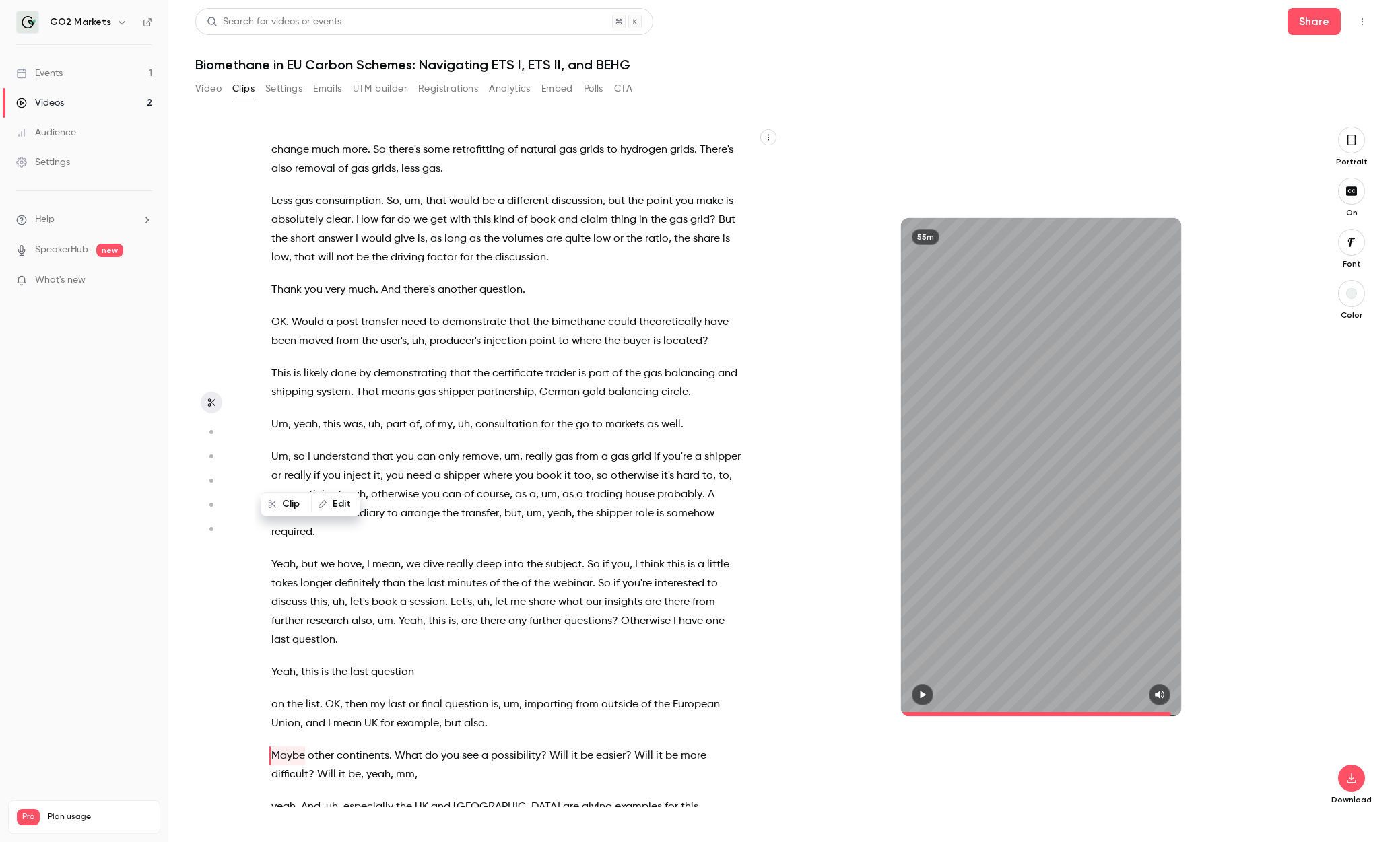
click at [278, 505] on span "Yeah" at bounding box center [284, 672] width 24 height 19
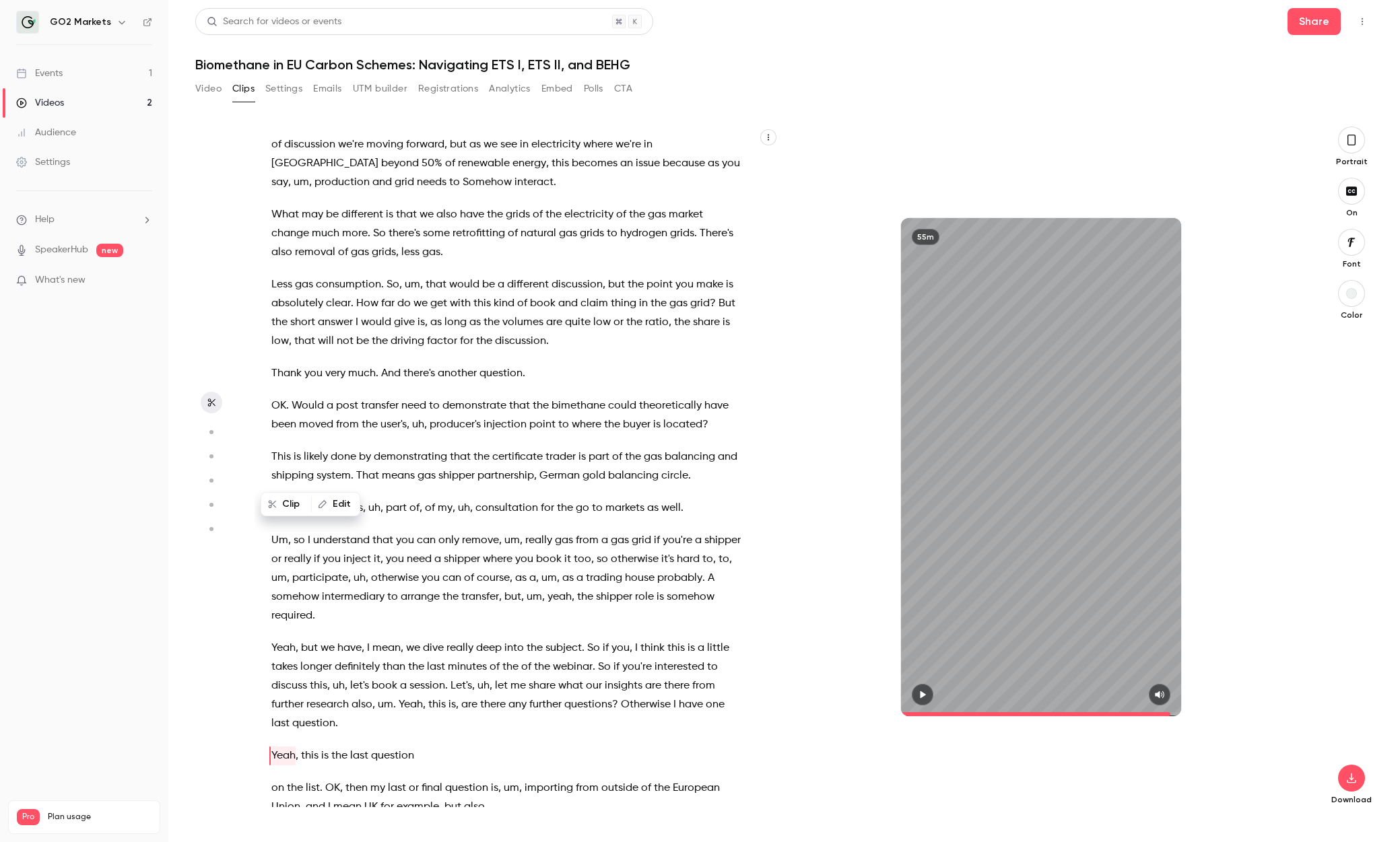
click at [913, 505] on button "button" at bounding box center [923, 695] width 22 height 22
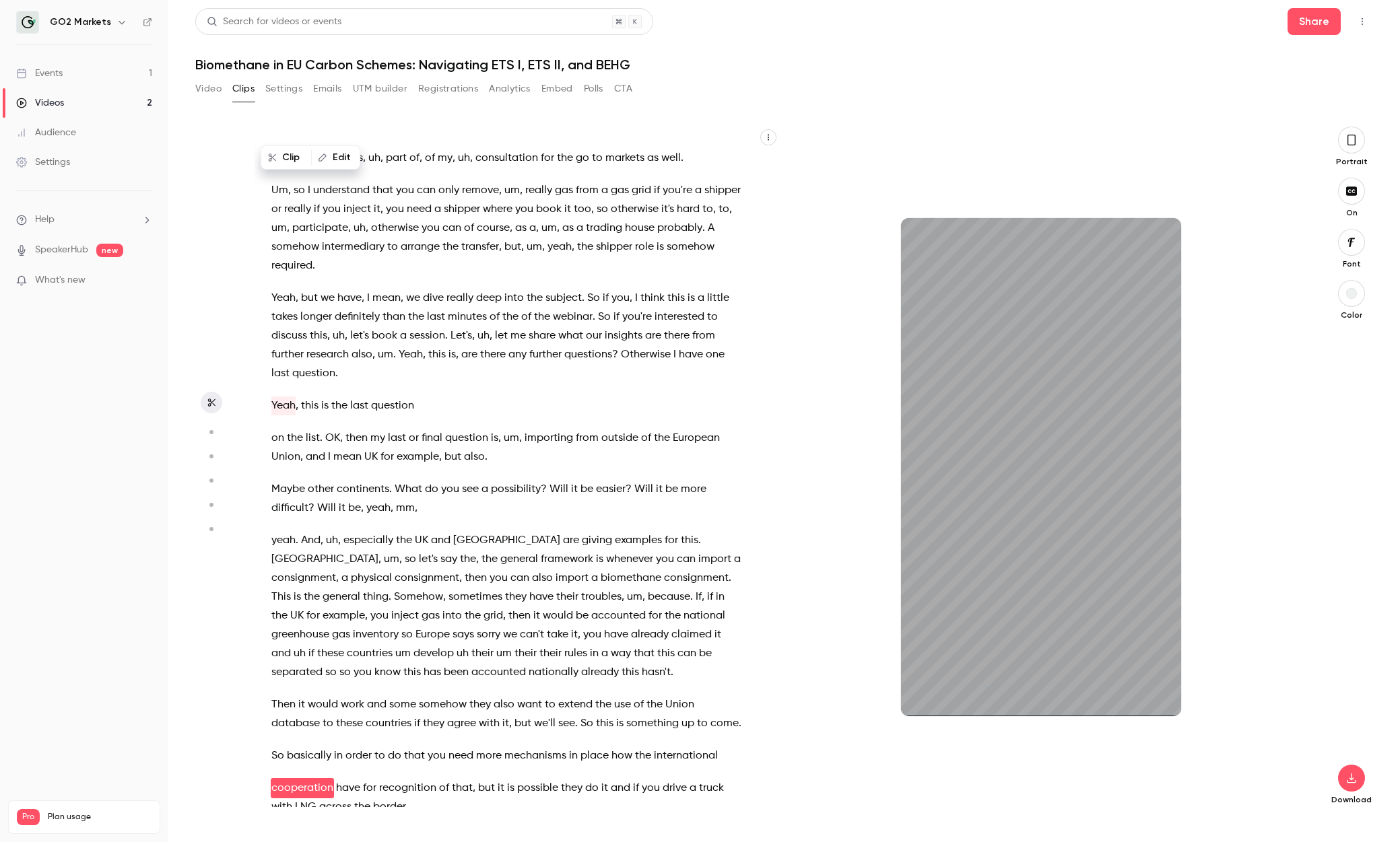
scroll to position [13779, 0]
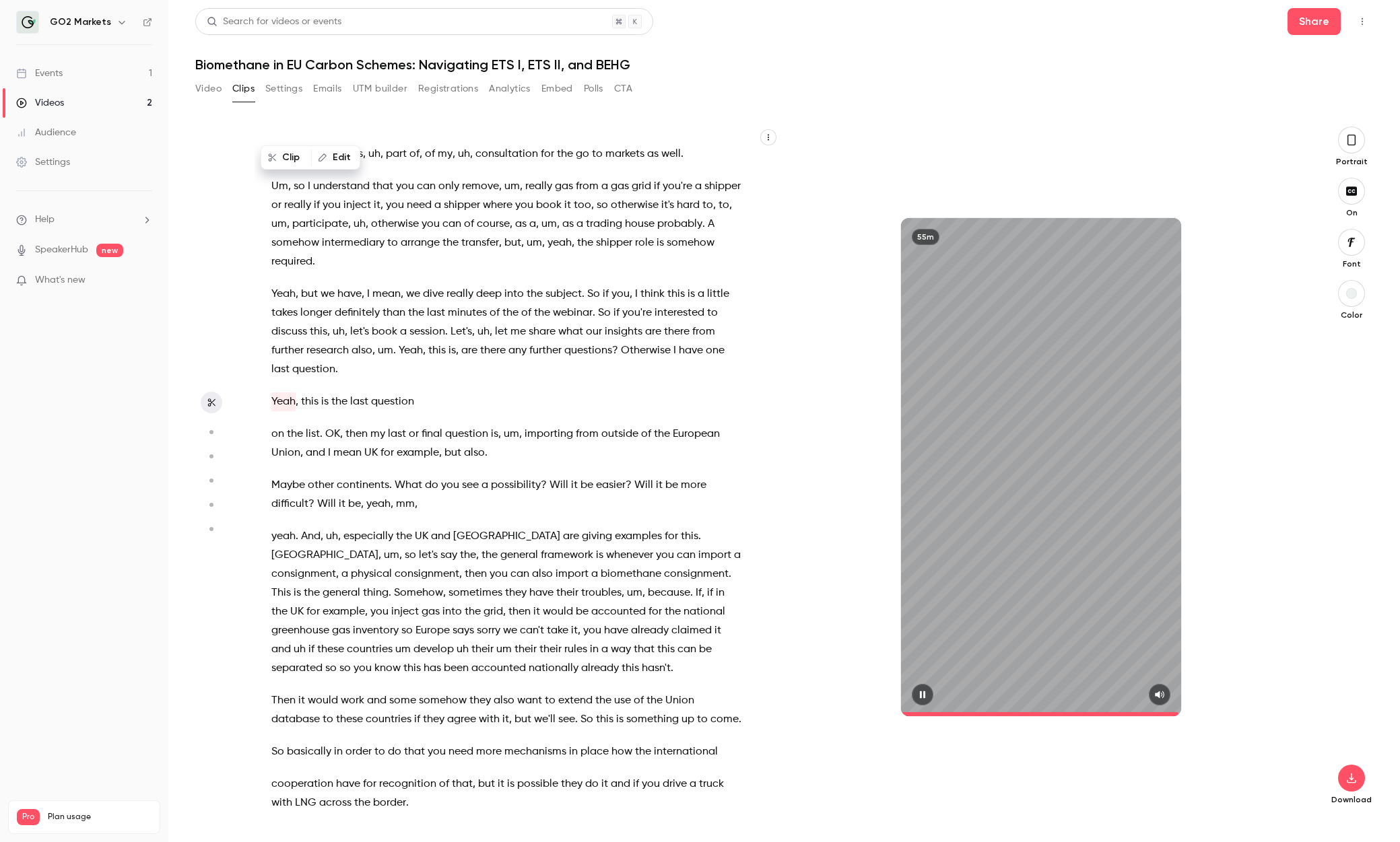
click at [913, 505] on button "button" at bounding box center [923, 695] width 22 height 22
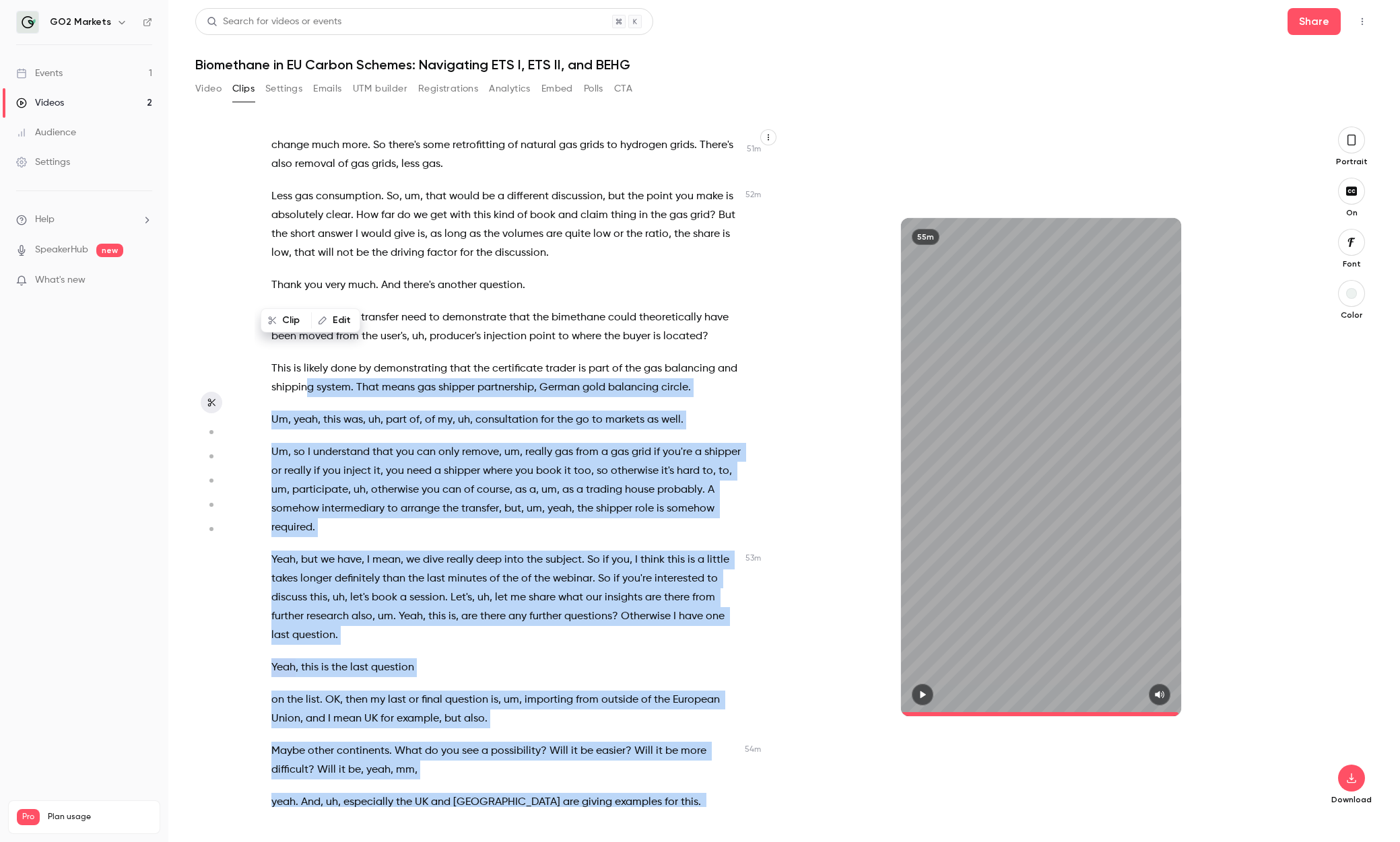
scroll to position [13464, 0]
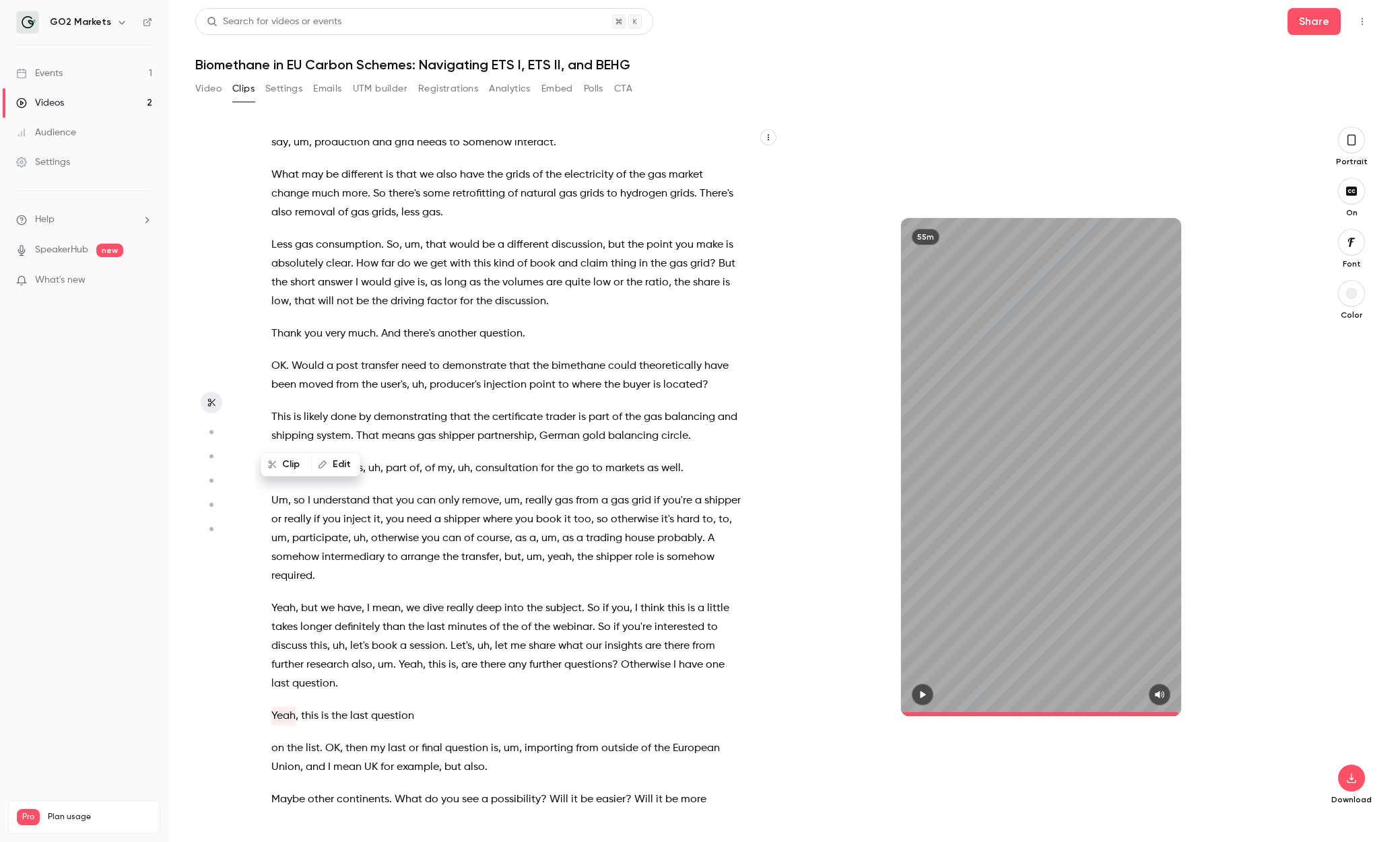
drag, startPoint x: 631, startPoint y: 552, endPoint x: 262, endPoint y: 463, distance: 379.6
click at [262, 463] on div "Uh hello and welcome everyone to our Avimina [DATE] with [PERSON_NAME] , CEO of…" at bounding box center [516, 467] width 524 height 681
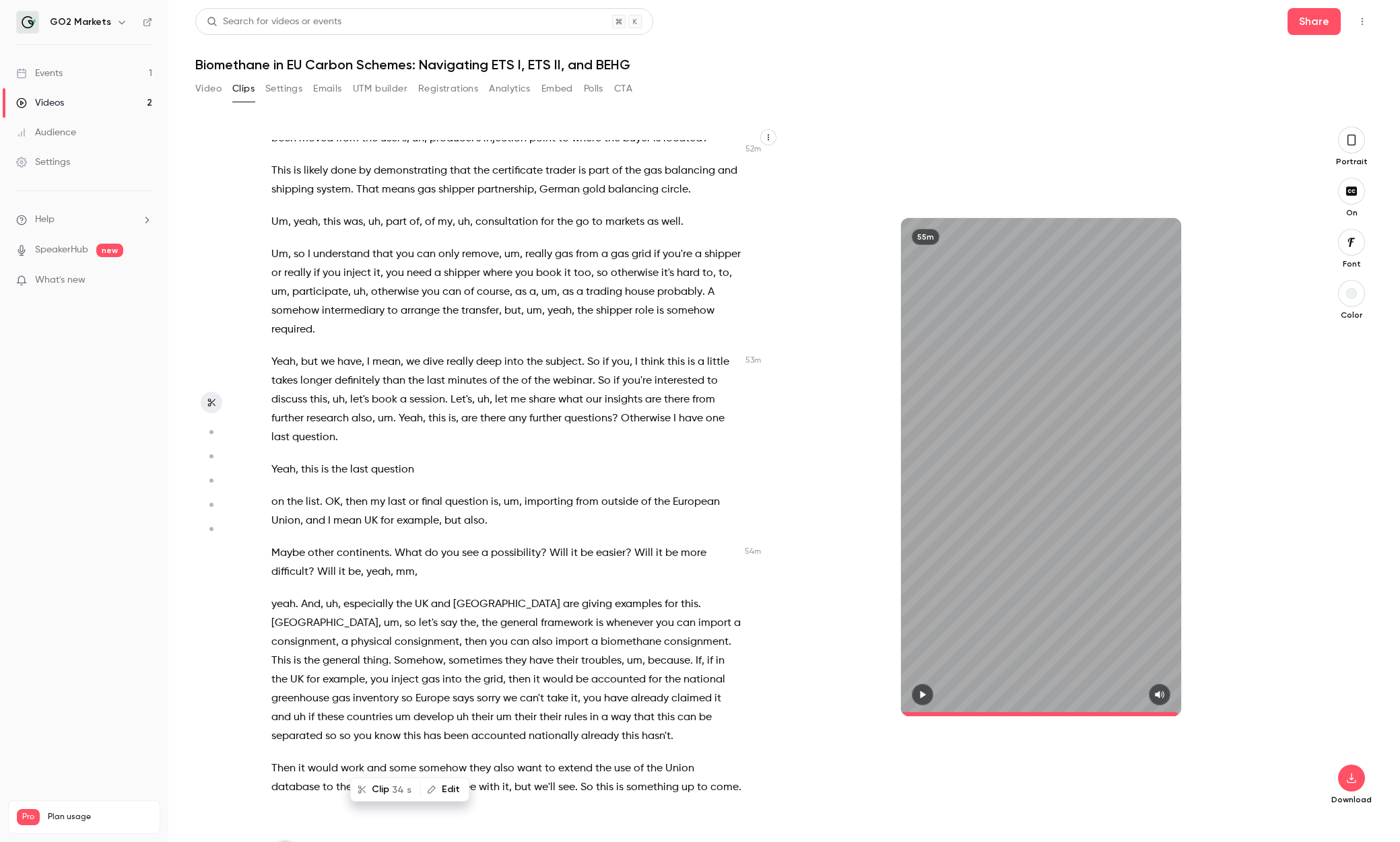
scroll to position [13710, 0]
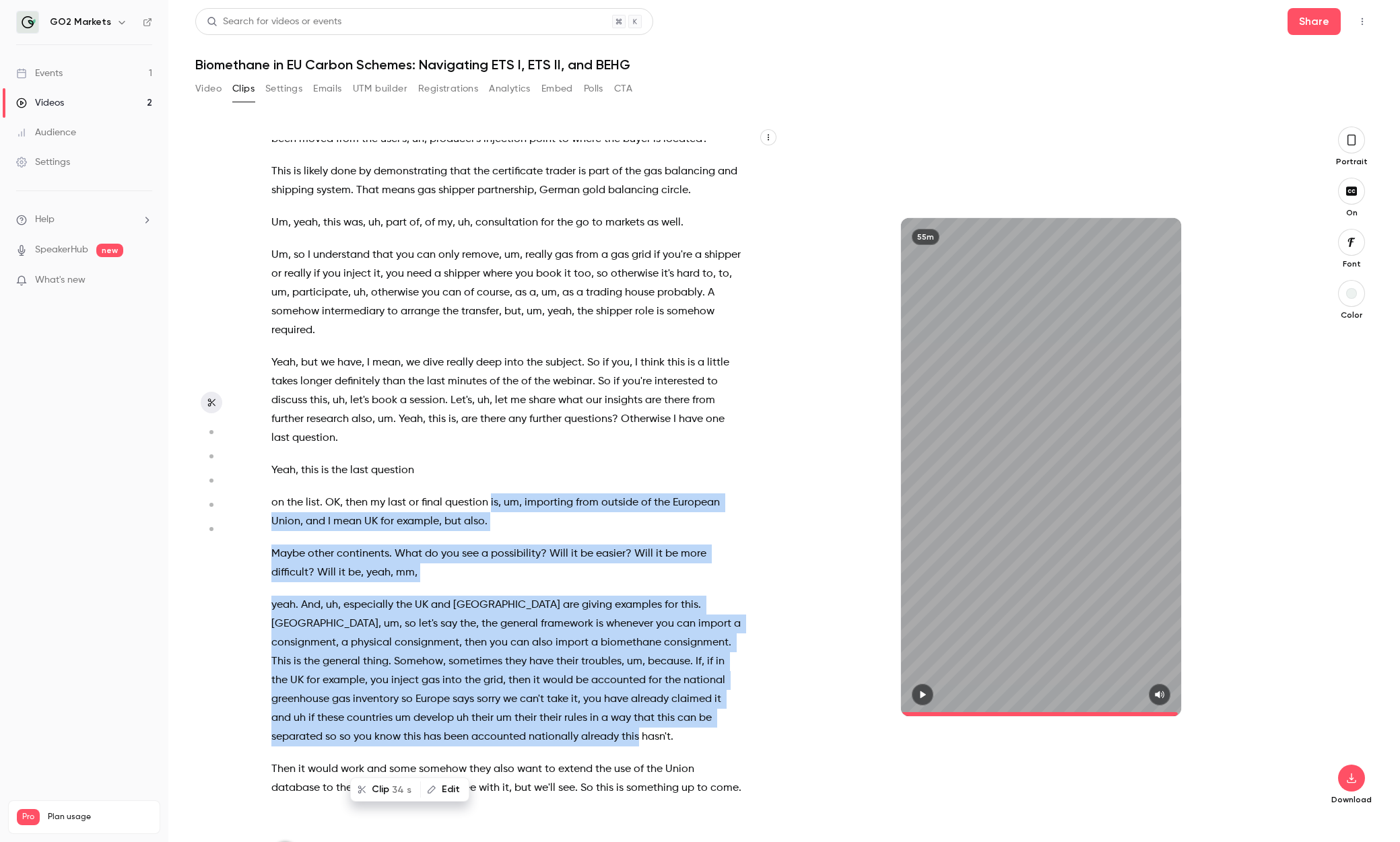
drag, startPoint x: 488, startPoint y: 220, endPoint x: 486, endPoint y: 446, distance: 226.0
click at [486, 446] on div "Uh hello and welcome everyone to our Avimina [DATE] with [PERSON_NAME] , CEO of…" at bounding box center [513, 473] width 517 height 667
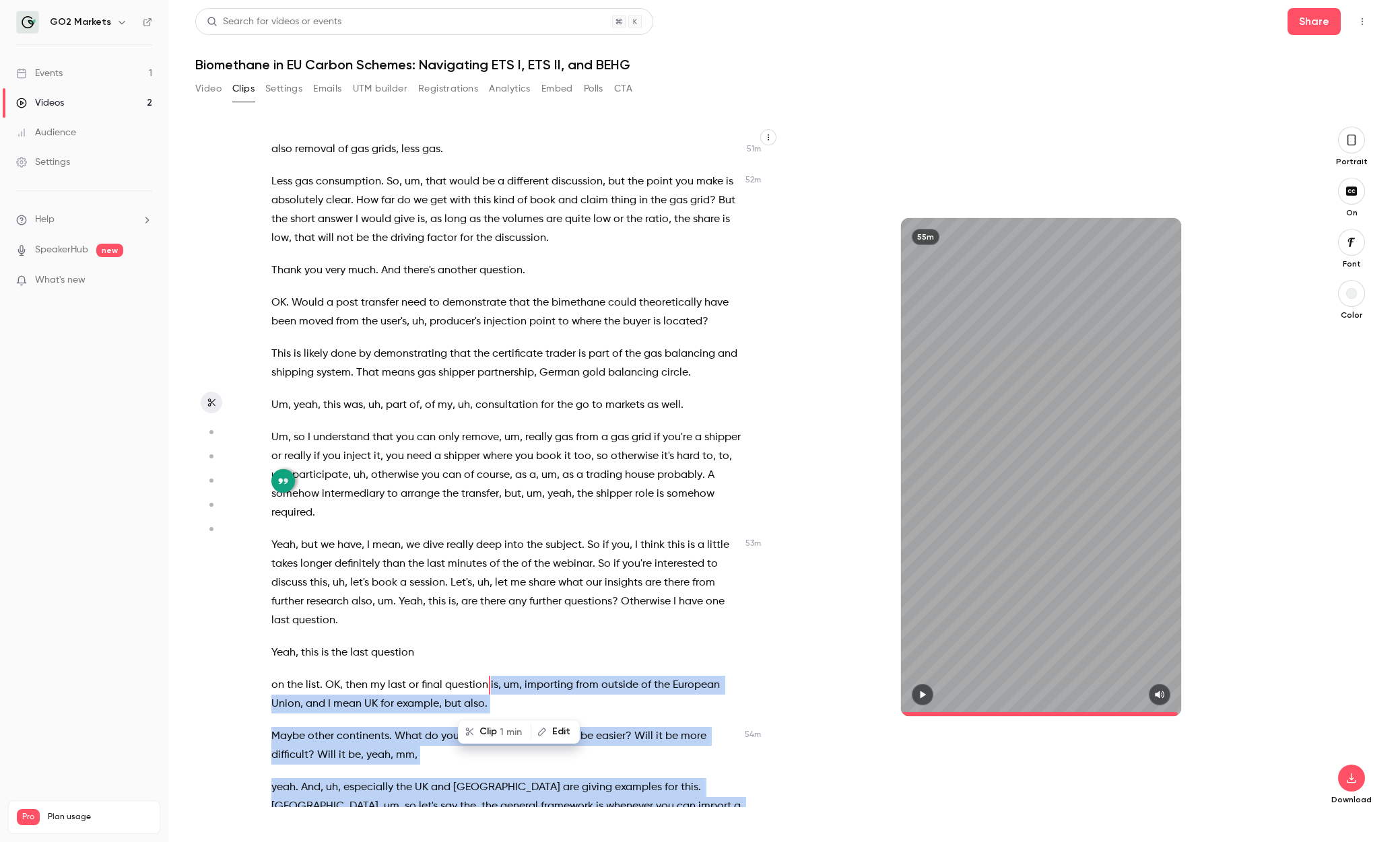
scroll to position [13457, 0]
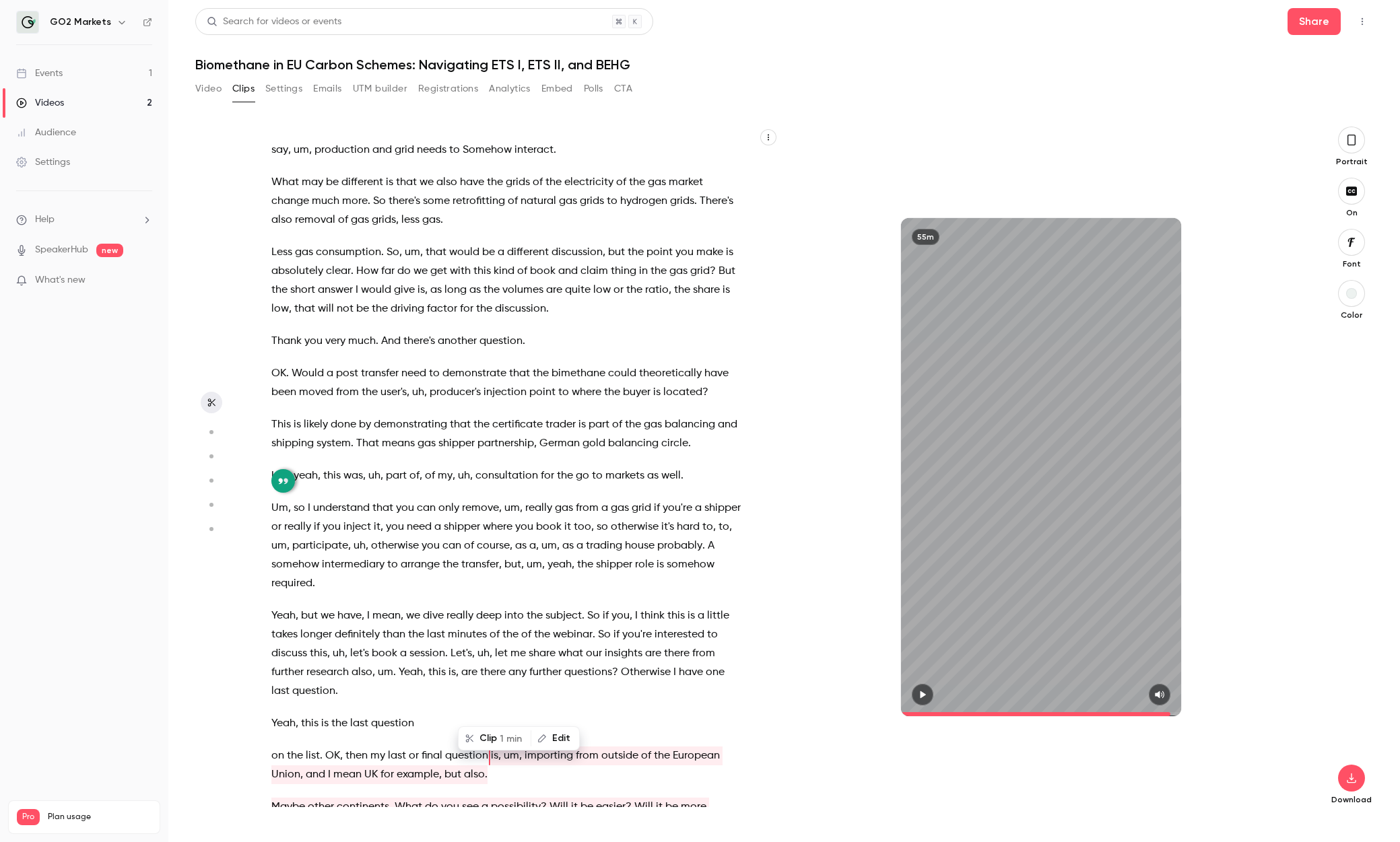
click at [332, 505] on span "OK" at bounding box center [333, 756] width 15 height 19
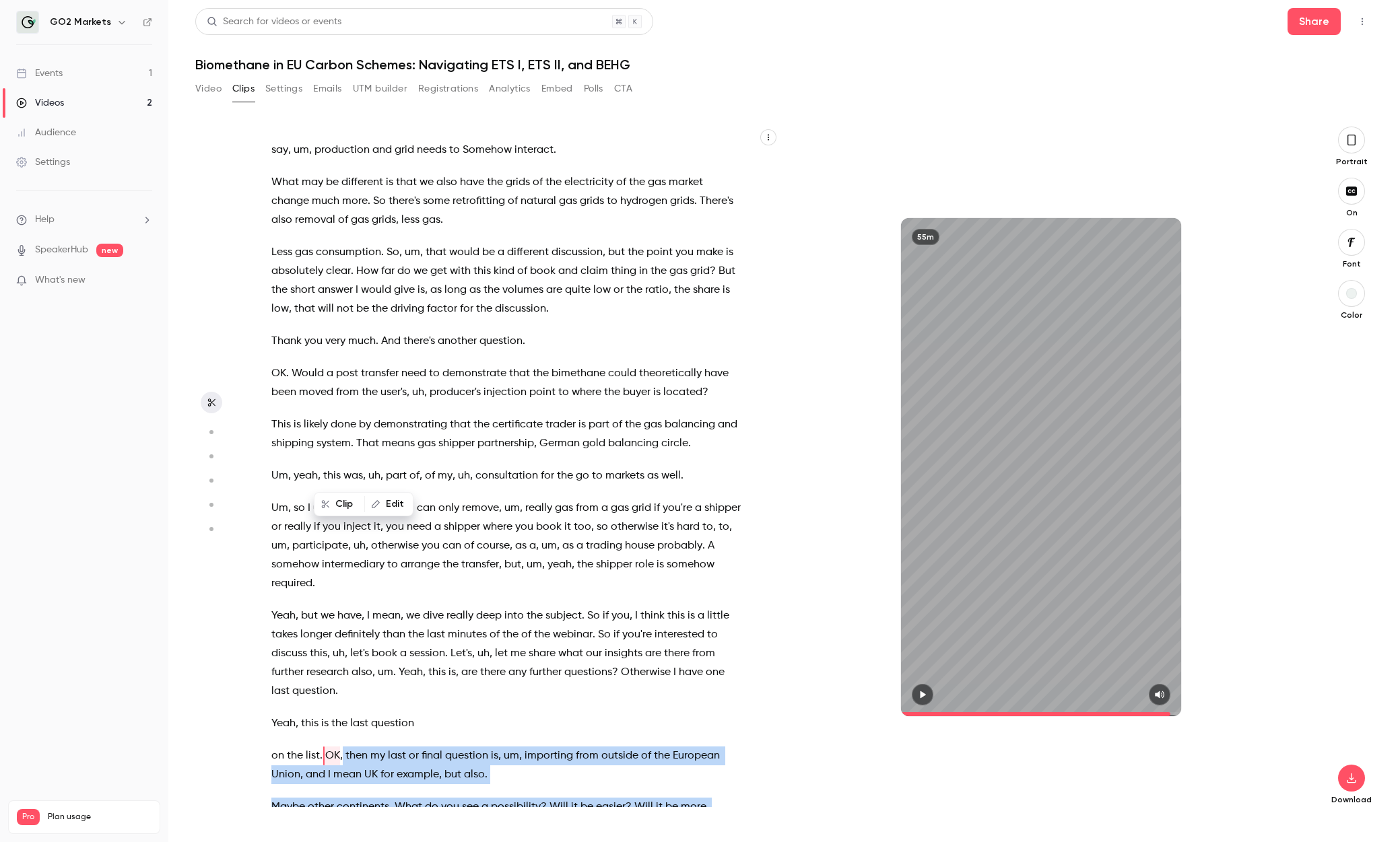
drag, startPoint x: 343, startPoint y: 471, endPoint x: 399, endPoint y: 520, distance: 74.4
click at [399, 505] on div "Uh hello and welcome everyone to our Avimina [DATE] with [PERSON_NAME] , CEO of…" at bounding box center [516, 467] width 524 height 681
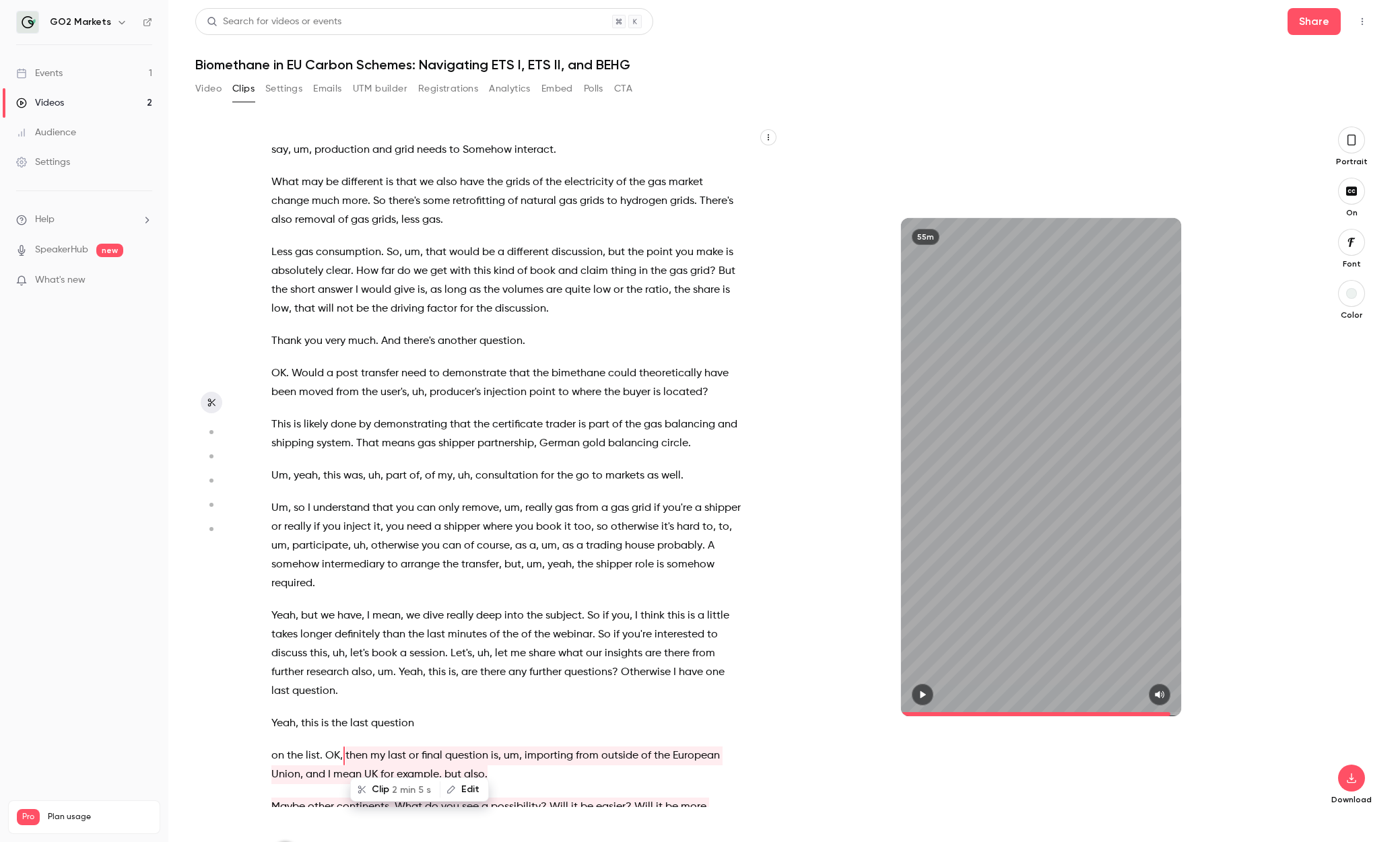
click at [352, 505] on span "then" at bounding box center [356, 756] width 22 height 19
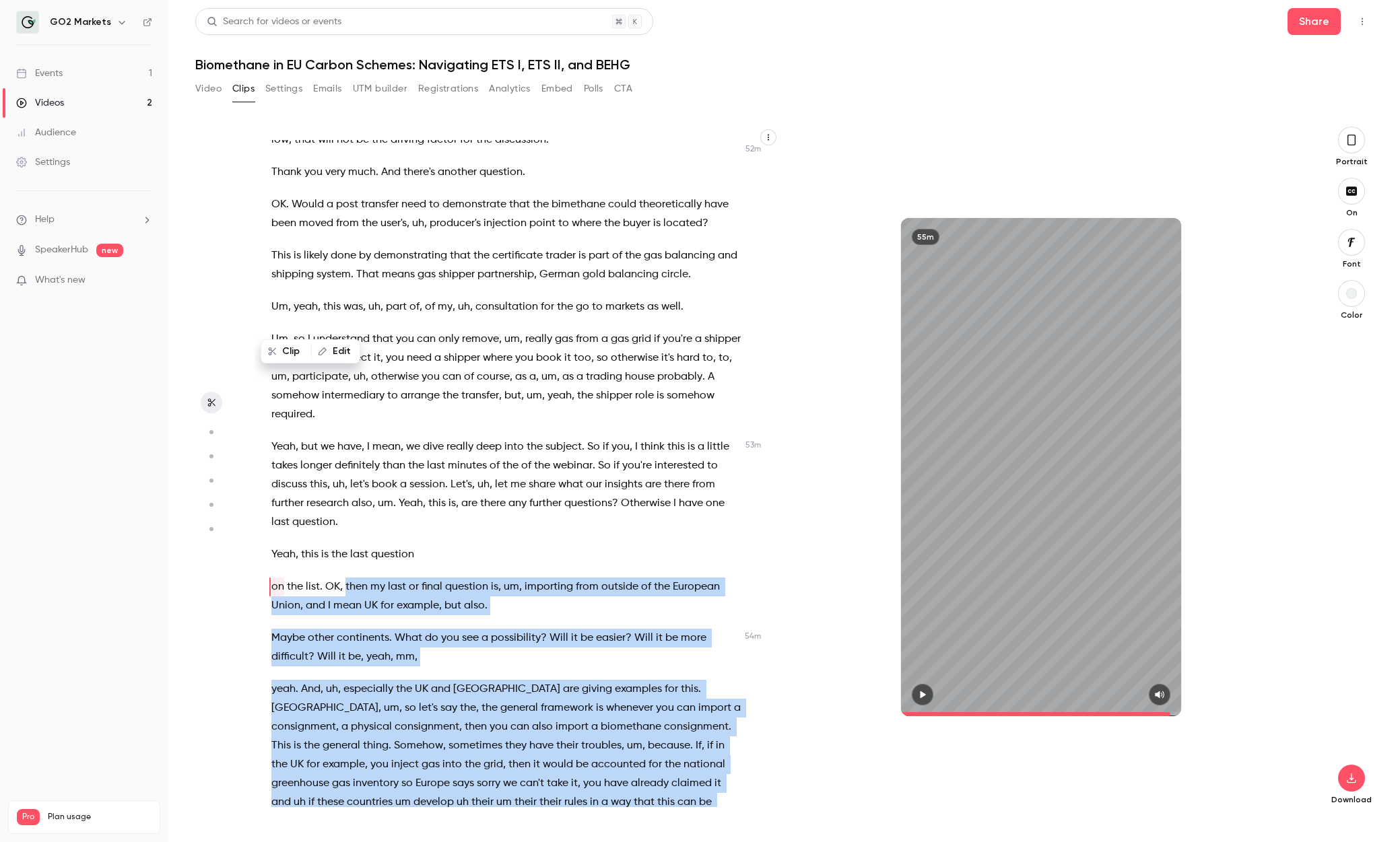
scroll to position [13630, 0]
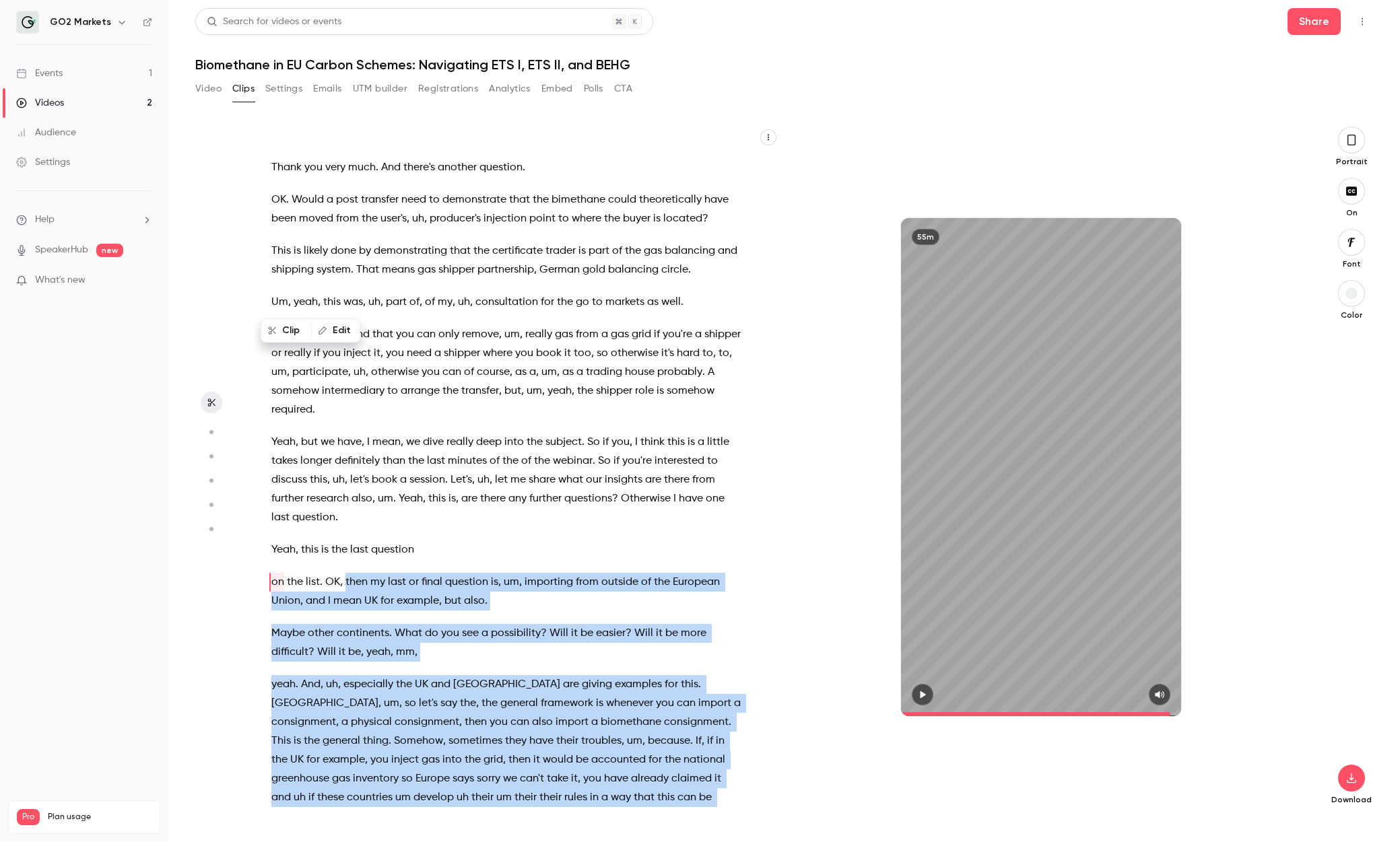
drag, startPoint x: 347, startPoint y: 474, endPoint x: 630, endPoint y: 695, distance: 359.1
click at [630, 505] on div "Uh hello and welcome everyone to our Avimina [DATE] with [PERSON_NAME] , CEO of…" at bounding box center [513, 473] width 517 height 667
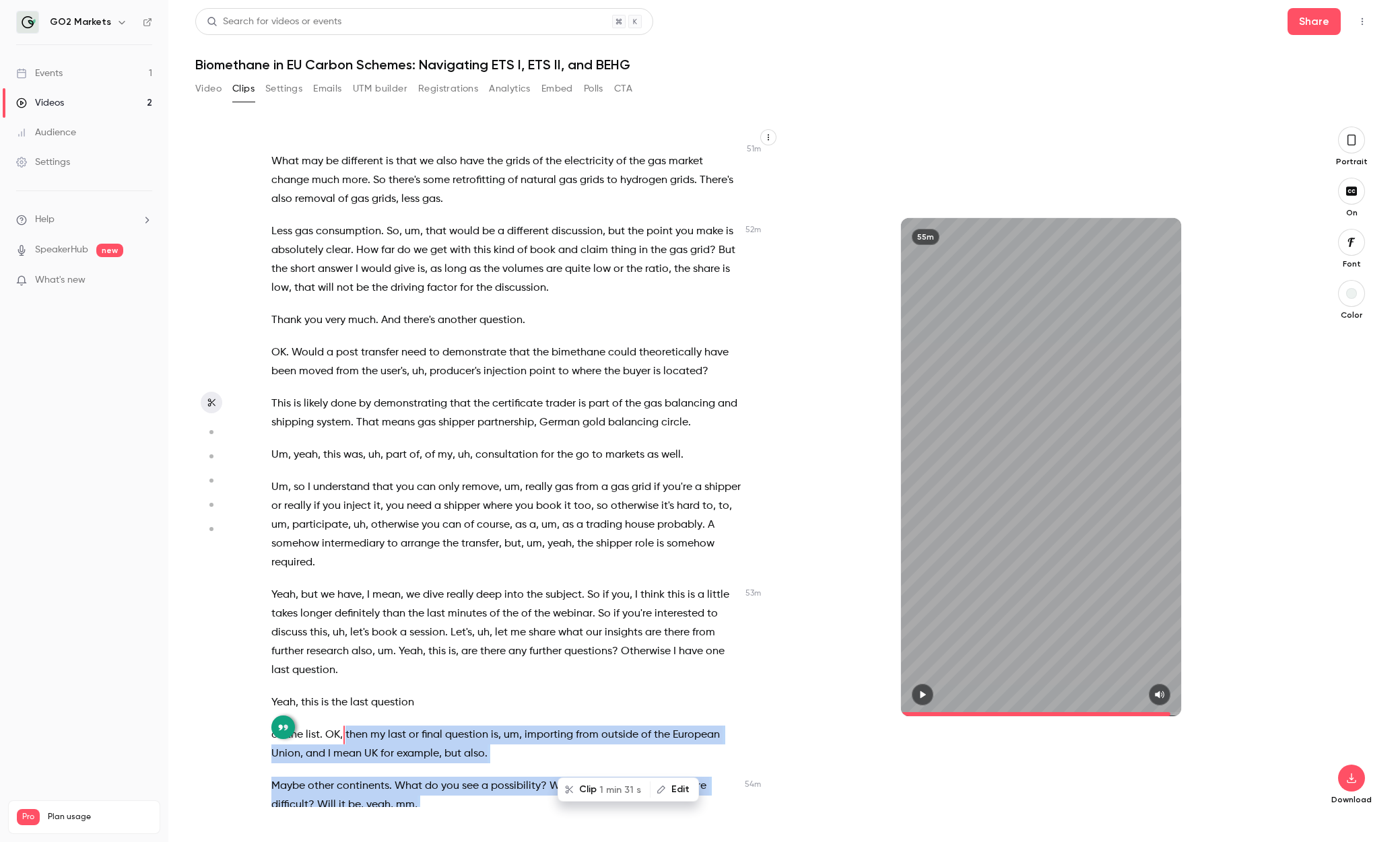
scroll to position [13457, 0]
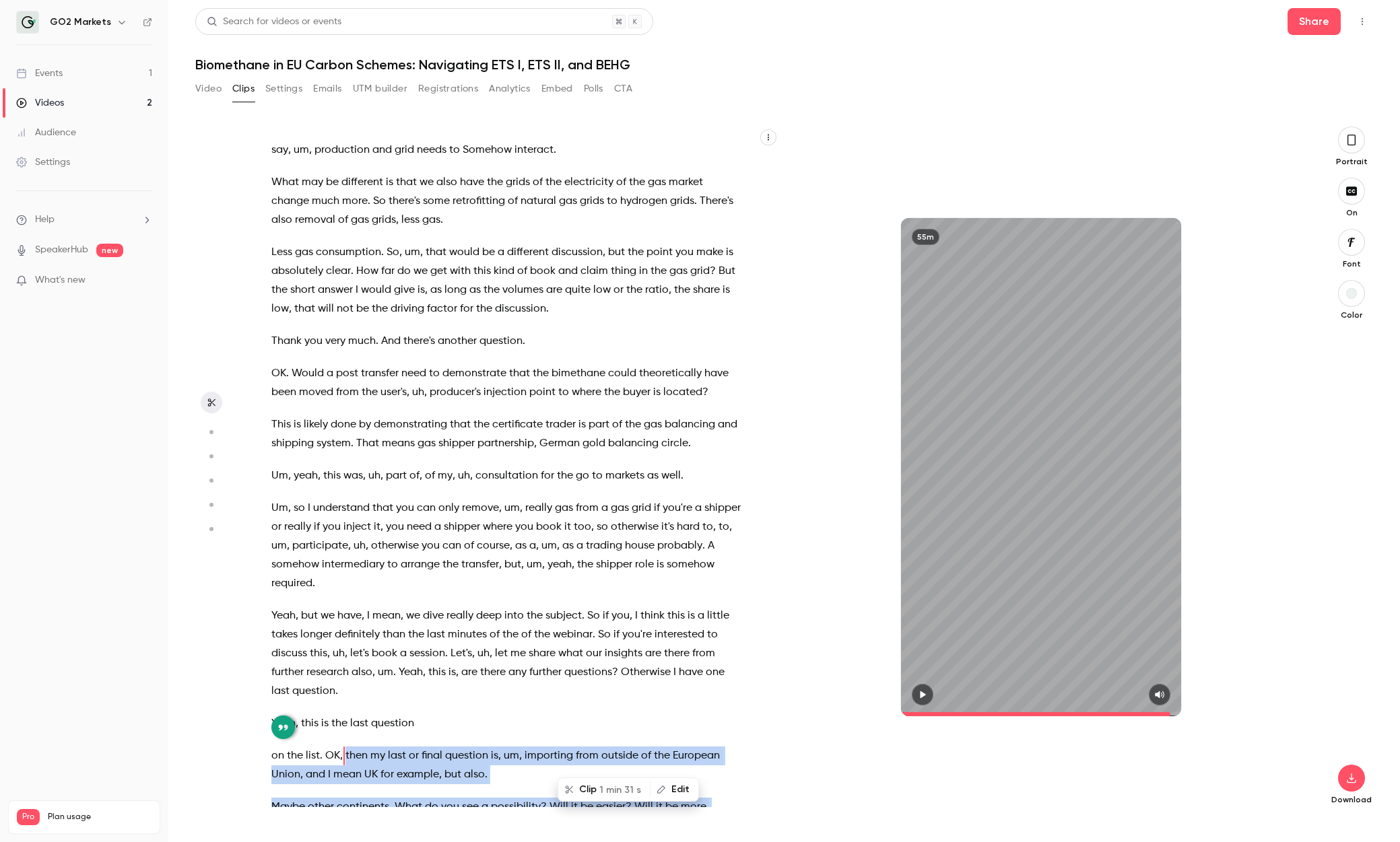
copy div "then my last or final question is , um , importing from outside of the [GEOGRAP…"
click at [603, 505] on span "1 min 31 s" at bounding box center [620, 790] width 42 height 14
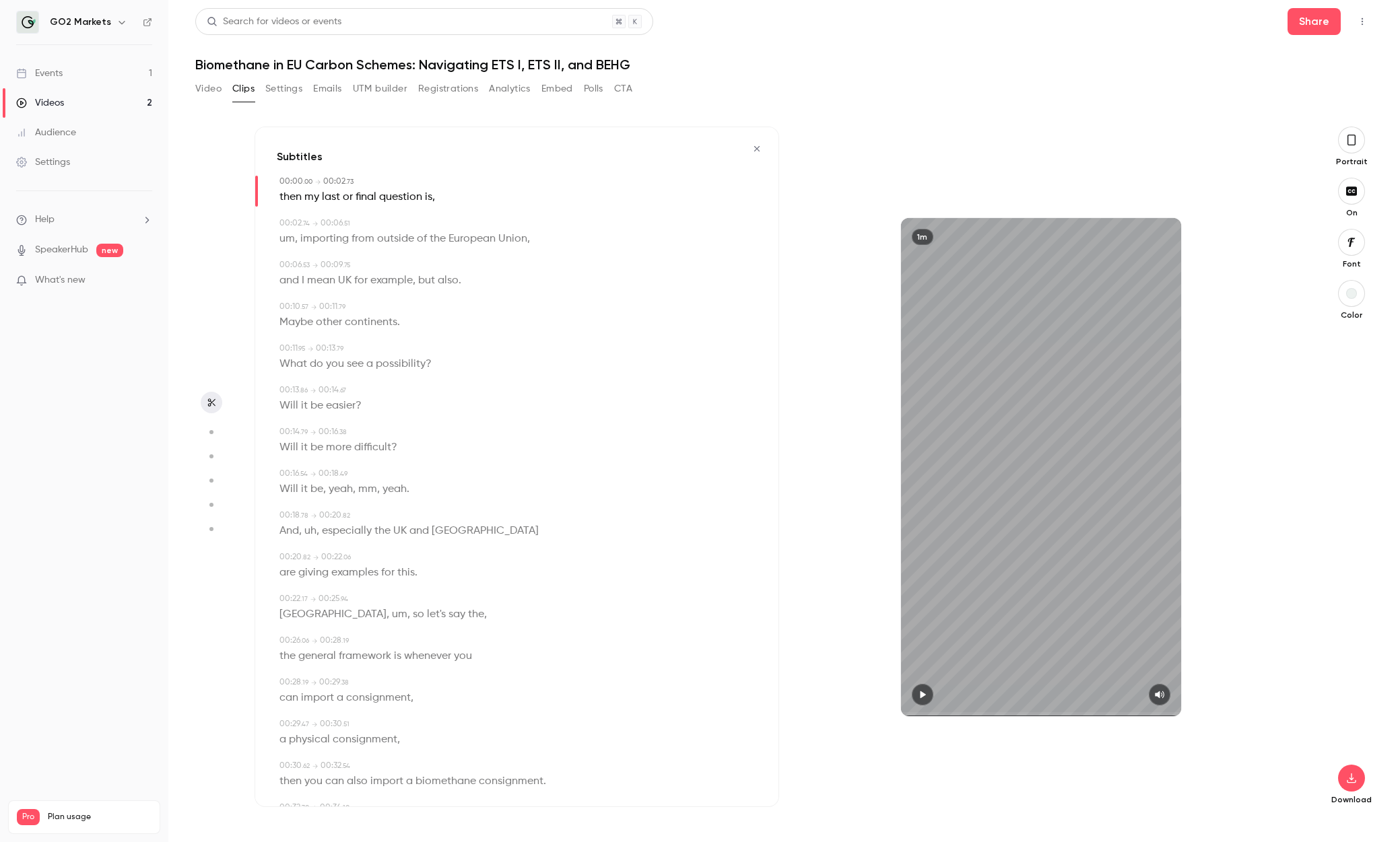
click at [913, 505] on button "button" at bounding box center [923, 695] width 22 height 22
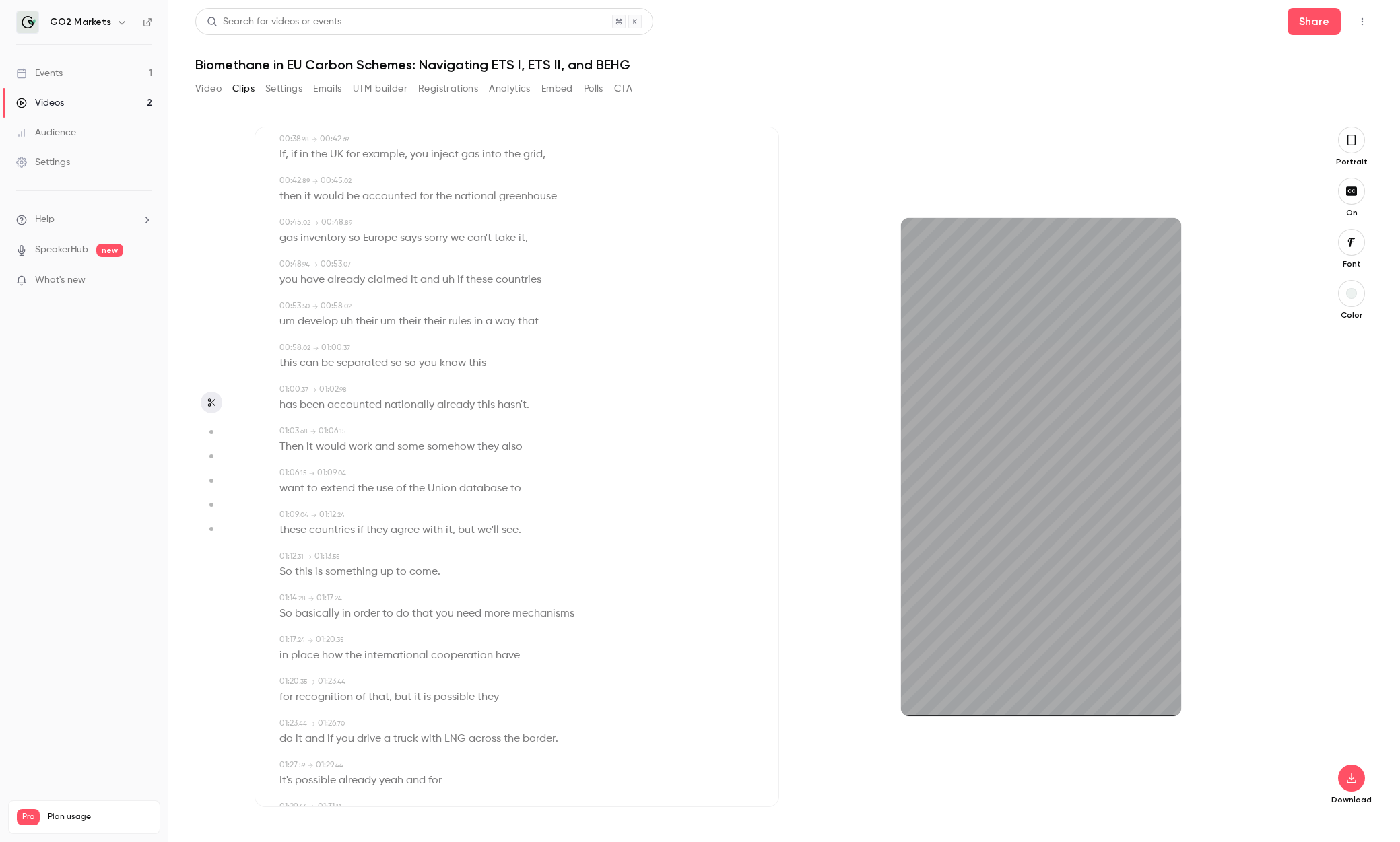
scroll to position [810, 0]
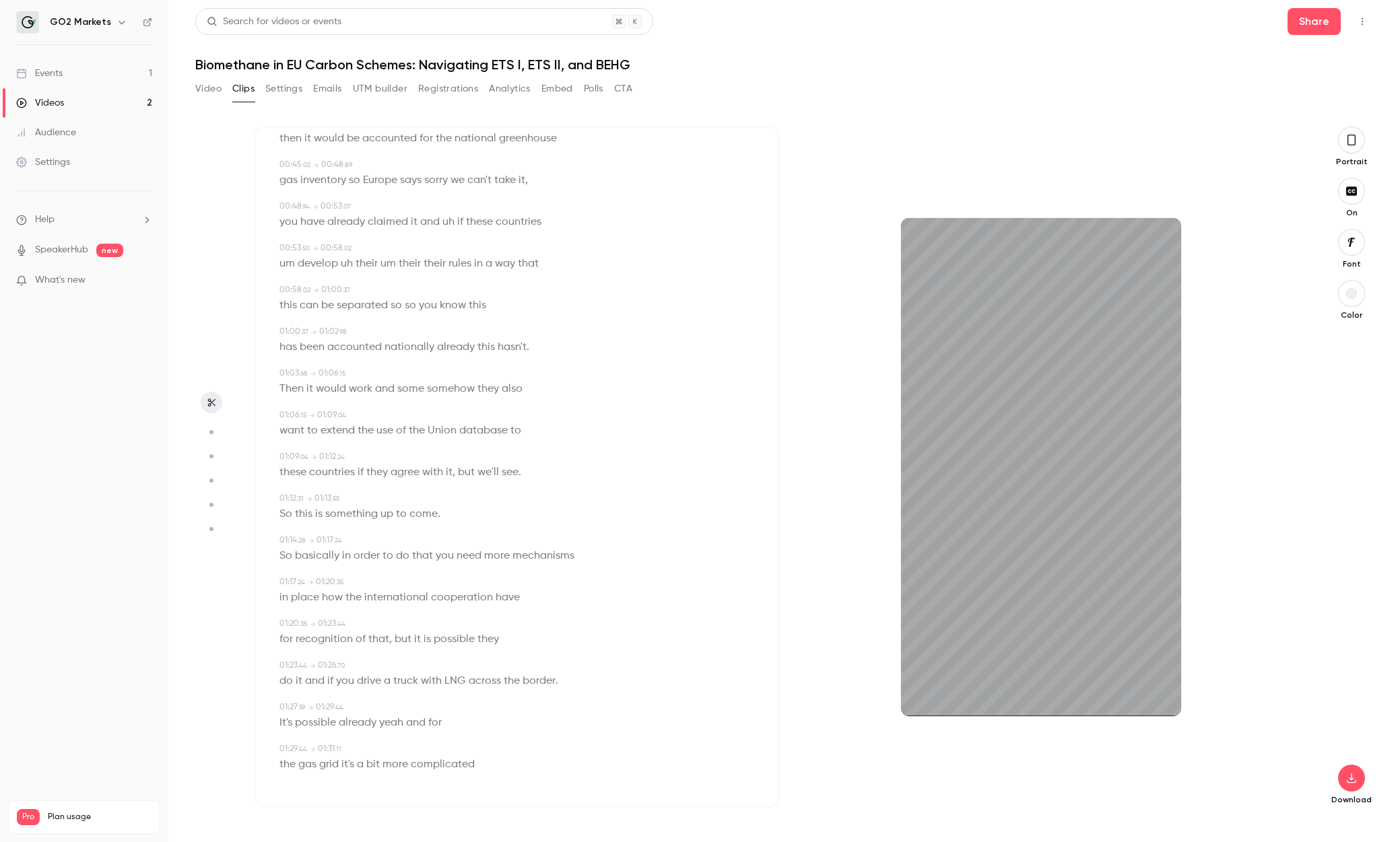
click at [330, 505] on span "possible" at bounding box center [315, 723] width 41 height 19
click at [277, 505] on div "01:27 . 59 → 01:29 . 44 It's possible already yeah and for" at bounding box center [516, 716] width 480 height 31
click at [913, 505] on icon "button" at bounding box center [922, 694] width 5 height 7
type input "****"
click at [913, 505] on button "button" at bounding box center [1351, 778] width 27 height 27
